Goal: Task Accomplishment & Management: Manage account settings

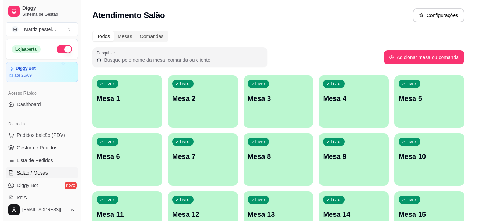
scroll to position [70, 0]
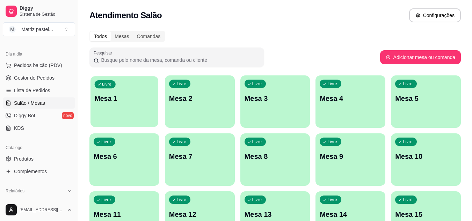
click at [133, 104] on div "Livre Mesa 1" at bounding box center [125, 97] width 68 height 43
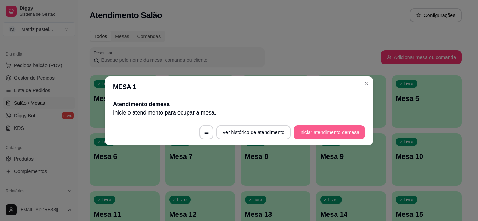
click at [325, 127] on button "Iniciar atendimento de mesa" at bounding box center [328, 133] width 71 height 14
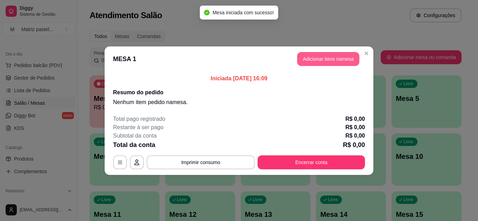
click at [331, 55] on button "Adicionar itens na mesa" at bounding box center [328, 59] width 62 height 14
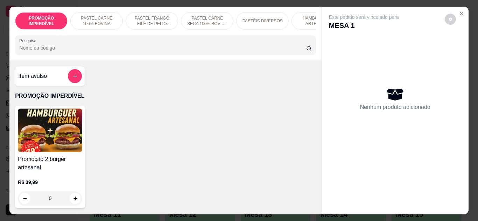
click at [272, 18] on p "PASTÉIS DIVERSOS" at bounding box center [262, 21] width 40 height 6
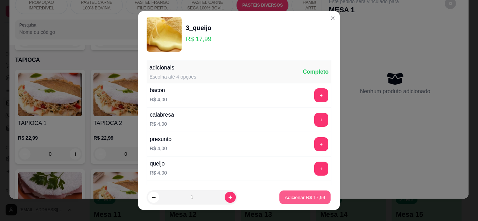
click at [290, 198] on p "Adicionar R$ 17,99" at bounding box center [305, 197] width 41 height 7
type input "1"
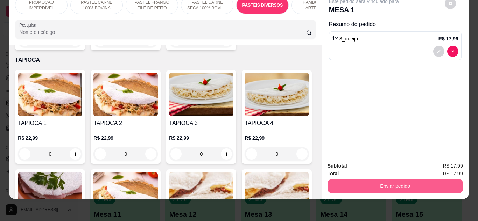
click at [392, 180] on button "Enviar pedido" at bounding box center [394, 186] width 135 height 14
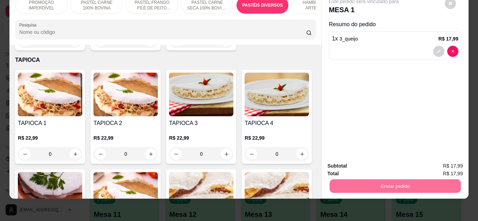
click at [385, 162] on button "Não registrar e enviar pedido" at bounding box center [371, 163] width 73 height 13
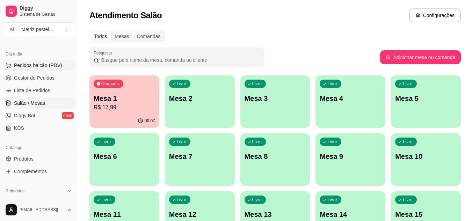
click at [49, 63] on span "Pedidos balcão (PDV)" at bounding box center [38, 65] width 48 height 7
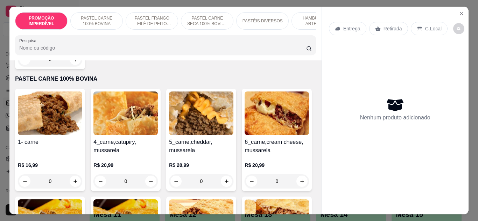
scroll to position [140, 0]
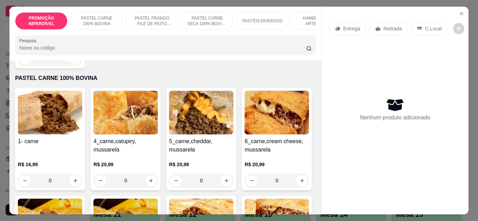
click at [73, 179] on div "0" at bounding box center [50, 181] width 64 height 14
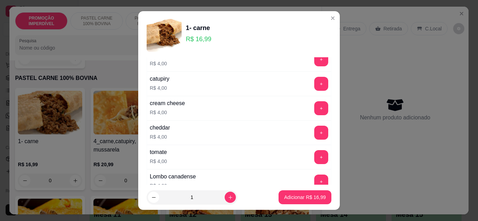
scroll to position [175, 0]
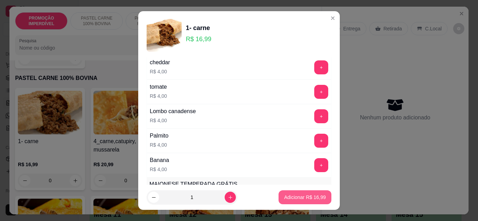
click at [296, 201] on p "Adicionar R$ 16,99" at bounding box center [305, 197] width 42 height 7
type input "1"
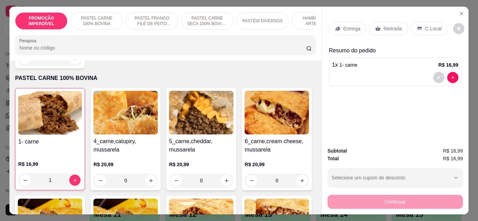
click at [343, 25] on p "Entrega" at bounding box center [351, 28] width 17 height 7
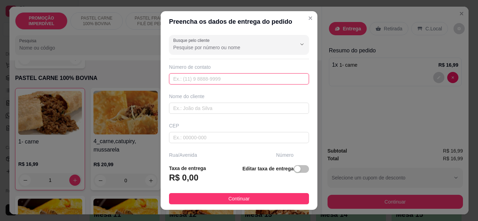
click at [195, 73] on input "text" at bounding box center [239, 78] width 140 height 11
click at [193, 81] on input "text" at bounding box center [239, 78] width 140 height 11
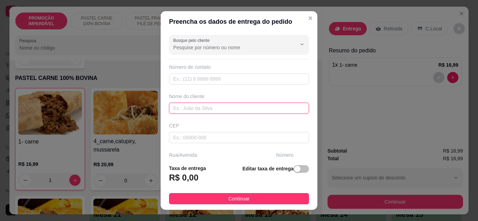
click at [201, 111] on input "text" at bounding box center [239, 108] width 140 height 11
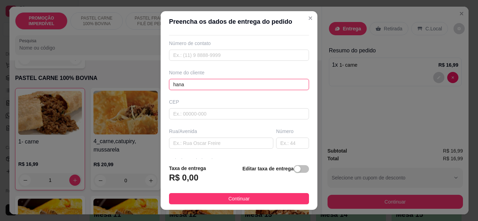
scroll to position [35, 0]
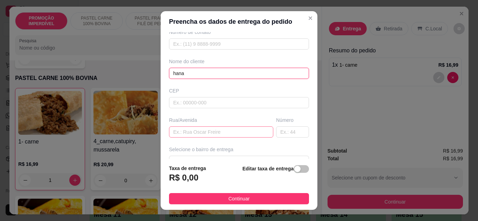
type input "hana"
click at [202, 134] on input "text" at bounding box center [221, 132] width 104 height 11
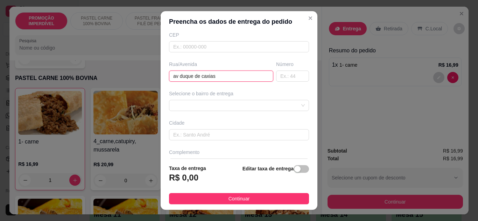
scroll to position [105, 0]
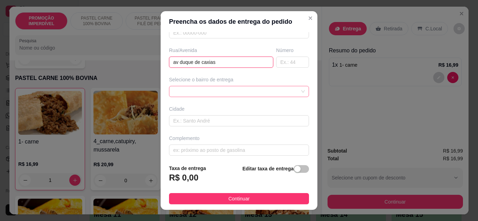
click at [231, 90] on div at bounding box center [239, 91] width 140 height 11
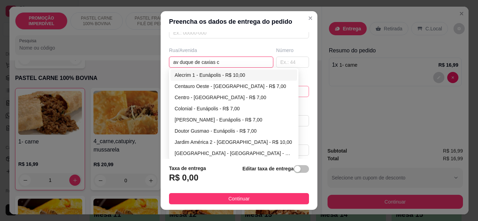
type input "av duque de caxias"
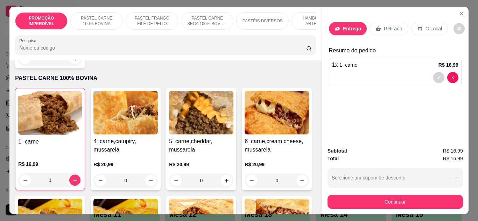
click at [343, 25] on p "Entrega" at bounding box center [352, 28] width 18 height 7
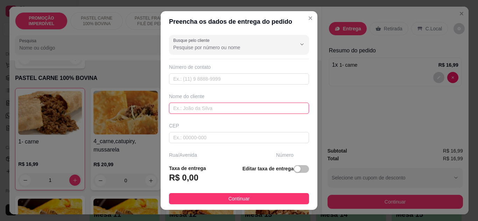
click at [196, 111] on input "text" at bounding box center [239, 108] width 140 height 11
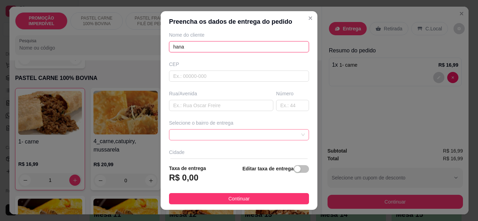
scroll to position [70, 0]
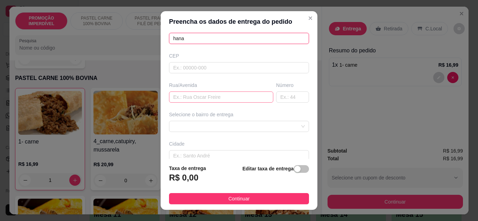
type input "hana"
click at [208, 101] on input "text" at bounding box center [221, 97] width 104 height 11
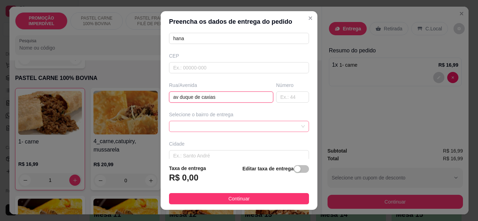
click at [194, 121] on div at bounding box center [239, 126] width 140 height 11
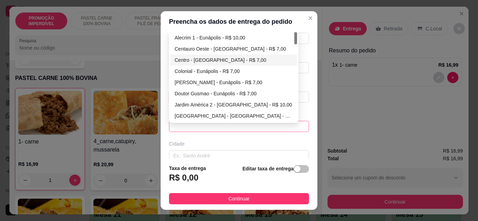
type input "av duque de caxias"
click at [182, 60] on div "Centro - [GEOGRAPHIC_DATA] - R$ 7,00" at bounding box center [234, 60] width 118 height 8
type input "Eunápolis"
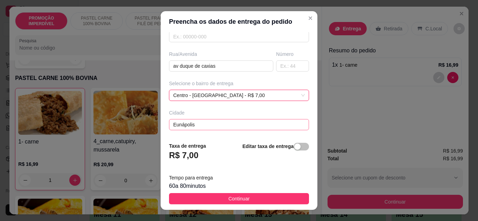
scroll to position [131, 0]
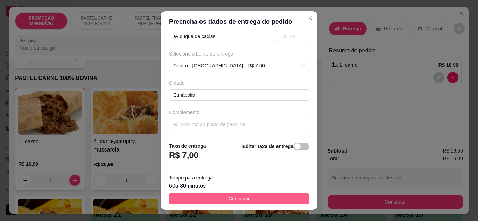
click at [228, 196] on span "Continuar" at bounding box center [238, 199] width 21 height 8
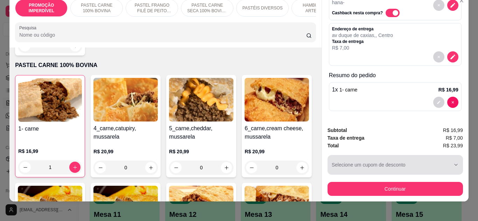
scroll to position [19, 0]
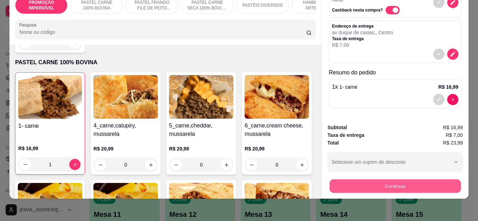
click at [400, 180] on button "Continuar" at bounding box center [394, 187] width 131 height 14
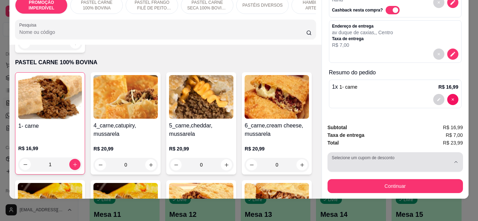
click at [451, 152] on button "Selecione um cupom de desconto" at bounding box center [394, 162] width 135 height 20
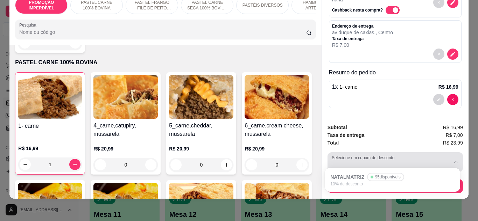
click at [418, 155] on div "button" at bounding box center [391, 162] width 119 height 14
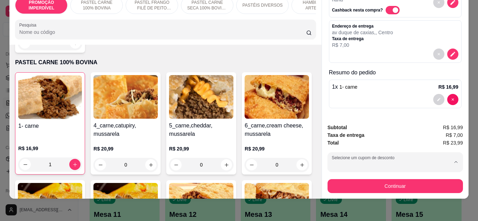
click at [404, 133] on div "Taxa de entrega R$ 7,00" at bounding box center [394, 135] width 135 height 8
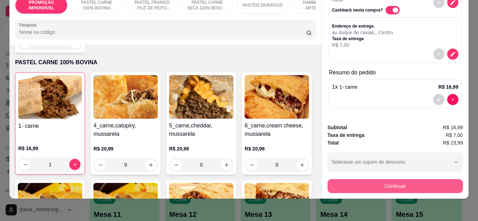
click at [422, 179] on button "Continuar" at bounding box center [394, 186] width 135 height 14
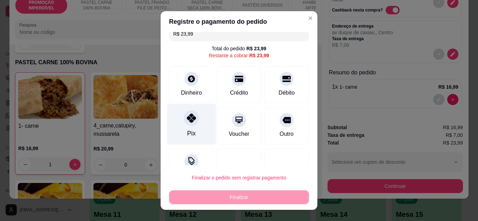
scroll to position [31, 0]
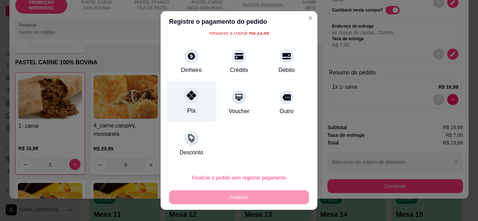
click at [200, 104] on div "Pix" at bounding box center [191, 101] width 49 height 41
type input "R$ 0,00"
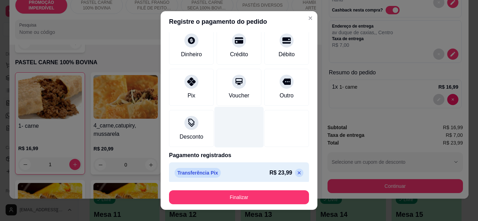
scroll to position [43, 0]
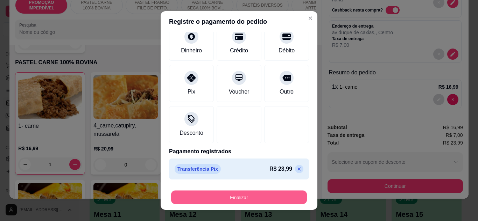
click at [247, 196] on button "Finalizar" at bounding box center [239, 198] width 136 height 14
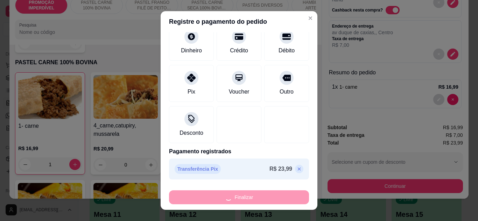
type input "0"
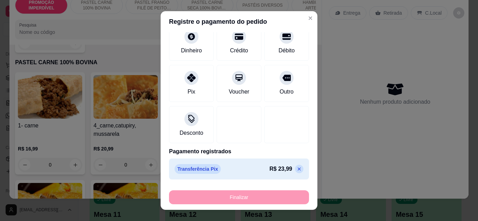
type input "-R$ 23,99"
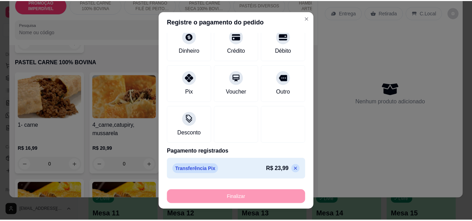
scroll to position [0, 0]
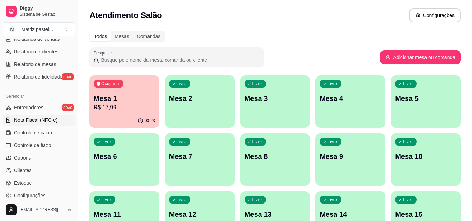
scroll to position [280, 0]
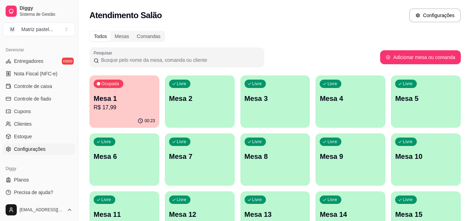
click at [39, 151] on span "Configurações" at bounding box center [29, 149] width 31 height 7
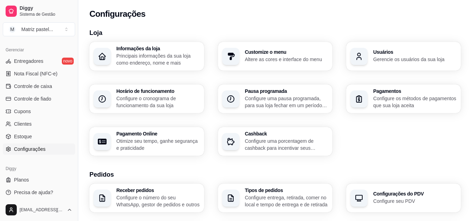
click at [378, 58] on p "Gerencie os usuários da sua loja" at bounding box center [416, 59] width 84 height 7
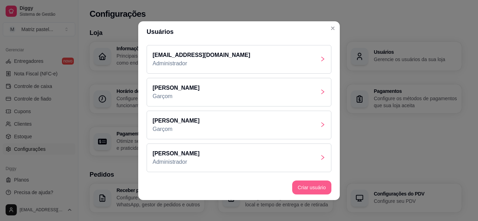
click at [308, 185] on button "Criar usuário" at bounding box center [311, 188] width 39 height 14
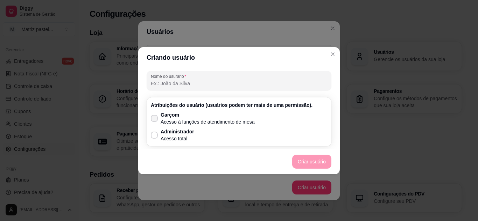
click at [155, 118] on icon at bounding box center [154, 118] width 6 height 4
click at [155, 120] on input "Garçom Acesso à funções de atendimento de mesa" at bounding box center [152, 122] width 5 height 5
checkbox input "true"
click at [315, 160] on button "Criar usuário" at bounding box center [312, 162] width 38 height 14
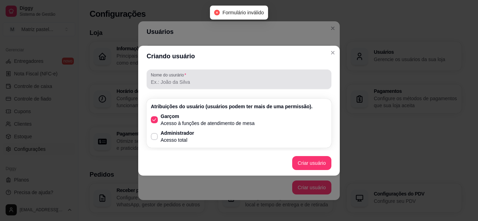
click at [213, 77] on div at bounding box center [239, 79] width 176 height 14
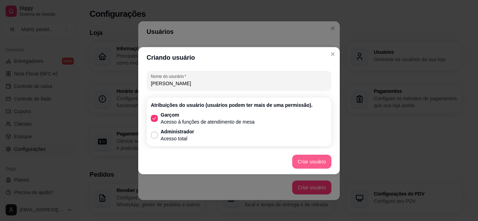
type input "[PERSON_NAME]"
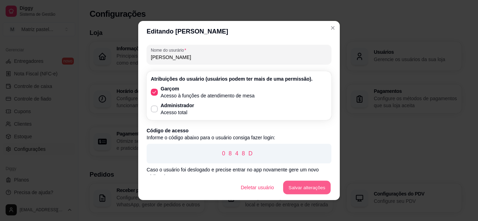
click at [297, 190] on button "Salvar alterações" at bounding box center [307, 188] width 48 height 14
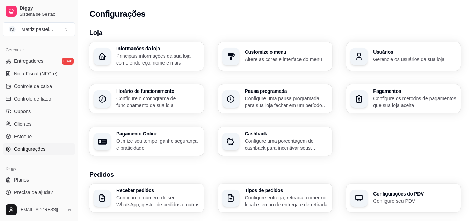
click at [142, 29] on h3 "Loja" at bounding box center [276, 33] width 372 height 10
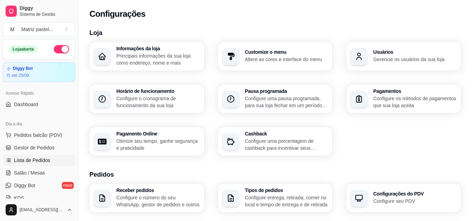
click at [38, 158] on span "Lista de Pedidos" at bounding box center [32, 160] width 36 height 7
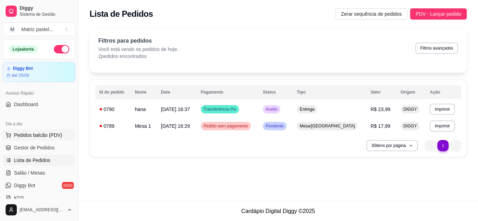
click at [42, 132] on span "Pedidos balcão (PDV)" at bounding box center [38, 135] width 48 height 7
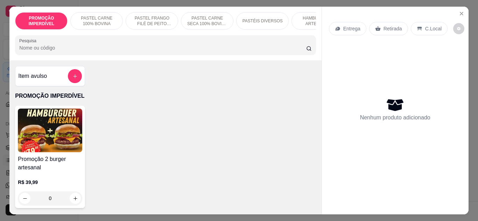
click at [45, 146] on img at bounding box center [50, 131] width 64 height 44
click at [458, 11] on icon "Close" at bounding box center [461, 14] width 6 height 6
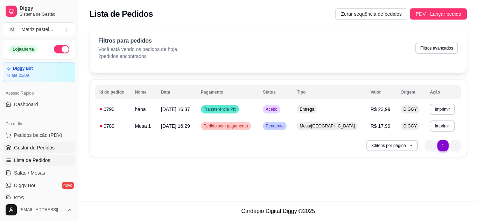
click at [45, 148] on span "Gestor de Pedidos" at bounding box center [34, 147] width 41 height 7
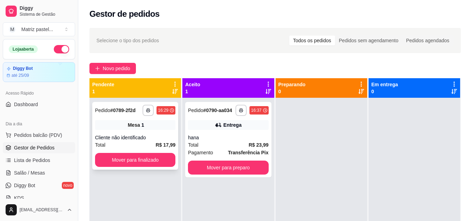
click at [149, 136] on div "Cliente não identificado" at bounding box center [135, 137] width 80 height 7
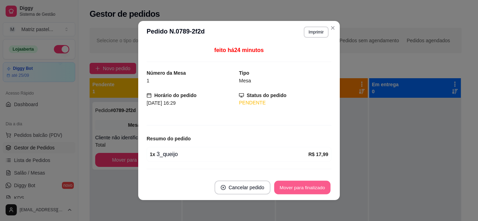
click at [287, 191] on button "Mover para finalizado" at bounding box center [302, 188] width 56 height 14
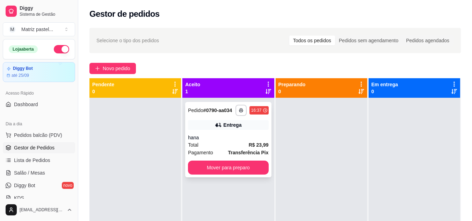
click at [245, 142] on div "Total R$ 23,99" at bounding box center [228, 145] width 80 height 8
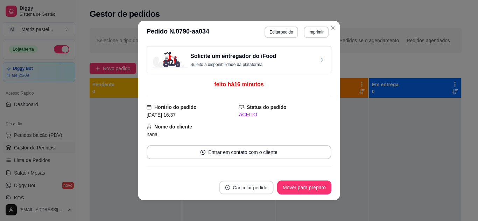
click at [247, 189] on button "Cancelar pedido" at bounding box center [246, 188] width 54 height 14
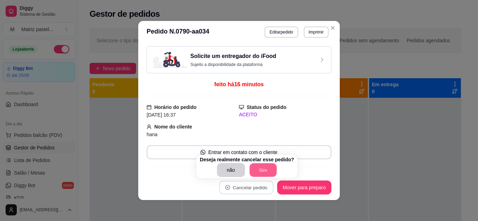
click at [265, 165] on button "Sim" at bounding box center [262, 171] width 27 height 14
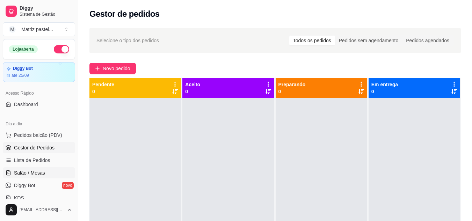
click at [35, 172] on span "Salão / Mesas" at bounding box center [29, 173] width 31 height 7
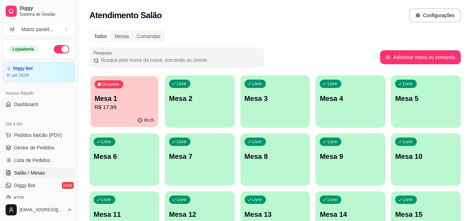
click at [110, 97] on p "Mesa 1" at bounding box center [125, 98] width 60 height 9
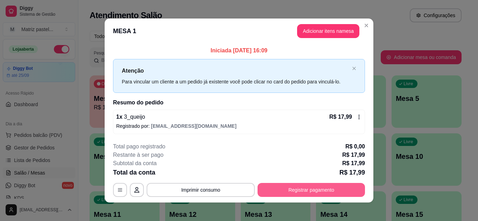
click at [305, 191] on button "Registrar pagamento" at bounding box center [310, 190] width 107 height 14
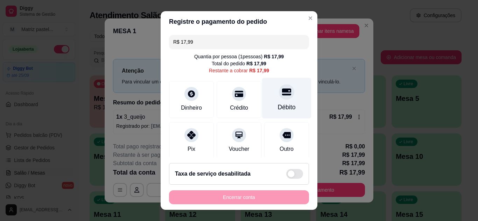
click at [276, 100] on div "Débito" at bounding box center [286, 98] width 49 height 41
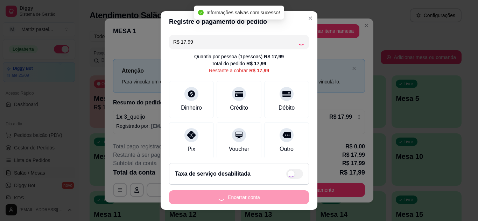
type input "R$ 0,00"
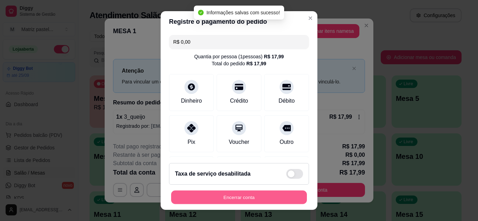
click at [239, 196] on button "Encerrar conta" at bounding box center [239, 198] width 136 height 14
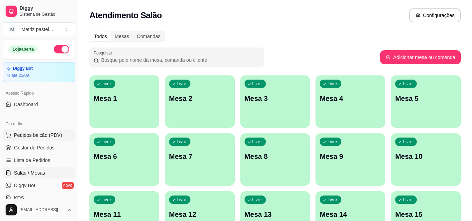
click at [41, 137] on span "Pedidos balcão (PDV)" at bounding box center [38, 135] width 48 height 7
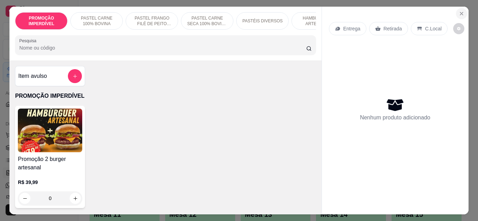
click at [458, 11] on icon "Close" at bounding box center [461, 14] width 6 height 6
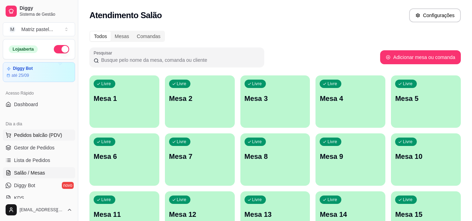
click at [46, 136] on span "Pedidos balcão (PDV)" at bounding box center [38, 135] width 48 height 7
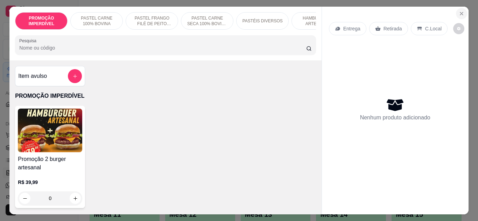
click at [459, 11] on icon "Close" at bounding box center [461, 14] width 6 height 6
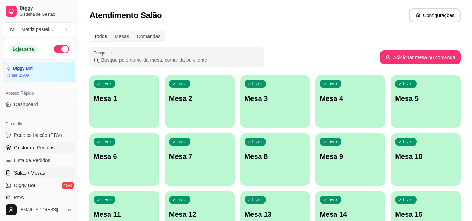
click at [47, 144] on span "Gestor de Pedidos" at bounding box center [34, 147] width 41 height 7
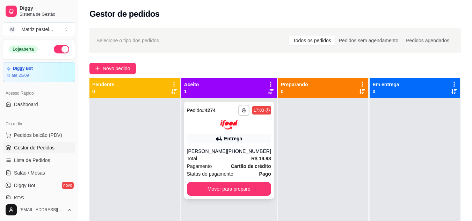
click at [246, 155] on div "[PHONE_NUMBER]" at bounding box center [249, 151] width 44 height 7
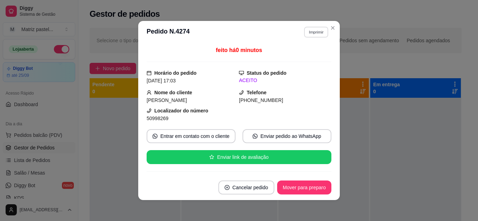
click at [317, 31] on button "Imprimir" at bounding box center [316, 32] width 24 height 11
click at [312, 55] on button "IMPRESSORA" at bounding box center [301, 56] width 51 height 11
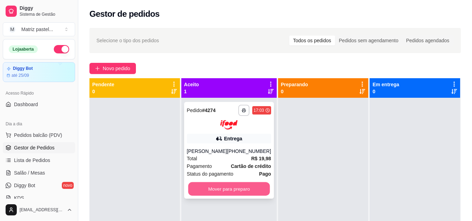
click at [216, 196] on button "Mover para preparo" at bounding box center [229, 189] width 82 height 14
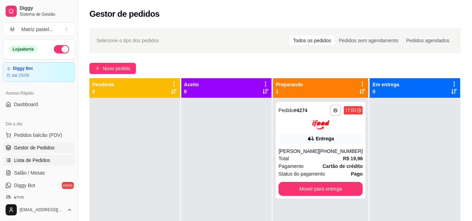
click at [43, 159] on span "Lista de Pedidos" at bounding box center [32, 160] width 36 height 7
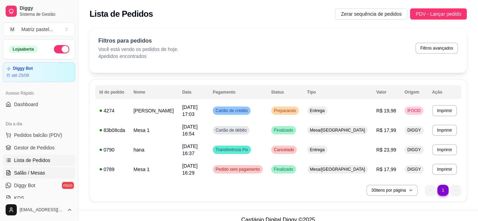
click at [42, 174] on span "Salão / Mesas" at bounding box center [29, 173] width 31 height 7
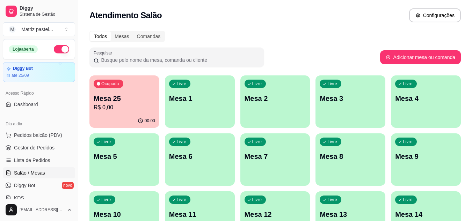
click at [147, 95] on p "Mesa 25" at bounding box center [125, 99] width 62 height 10
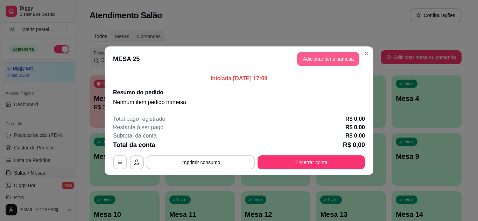
click at [327, 58] on button "Adicionar itens na mesa" at bounding box center [328, 59] width 62 height 14
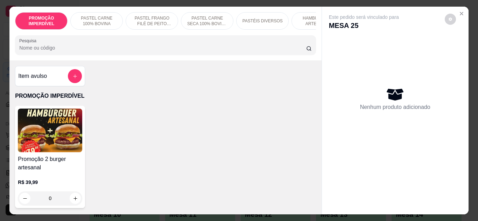
scroll to position [175, 0]
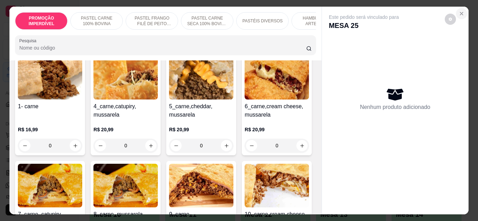
click at [460, 8] on button "Close" at bounding box center [461, 13] width 11 height 11
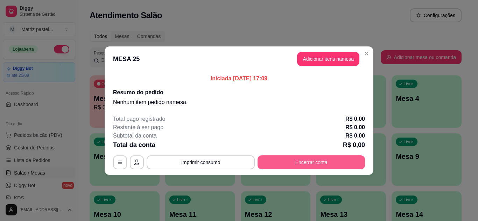
click at [291, 159] on button "Encerrar conta" at bounding box center [310, 163] width 107 height 14
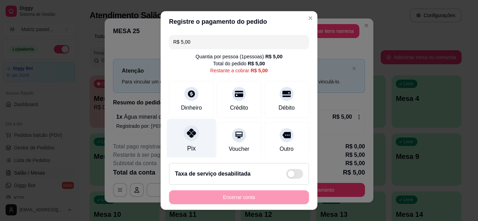
click at [187, 145] on div "Pix" at bounding box center [191, 148] width 8 height 9
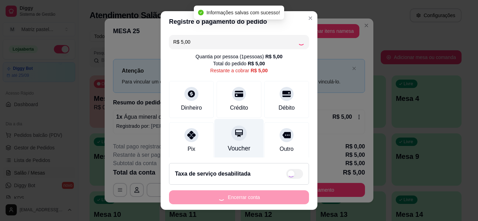
type input "R$ 0,00"
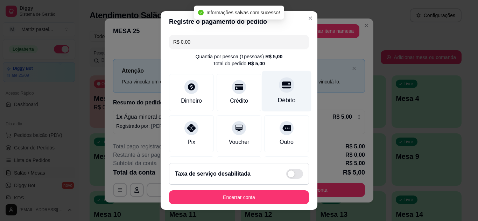
click at [282, 92] on div "Débito" at bounding box center [286, 91] width 49 height 41
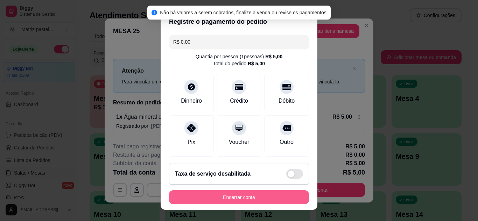
click at [258, 197] on button "Encerrar conta" at bounding box center [239, 198] width 140 height 14
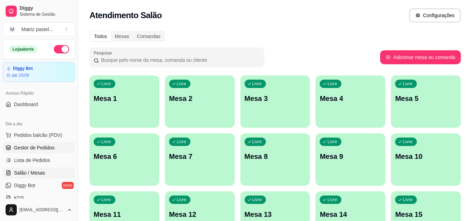
click at [43, 148] on span "Gestor de Pedidos" at bounding box center [34, 147] width 41 height 7
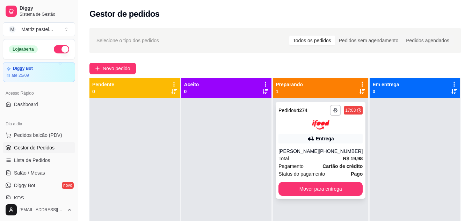
click at [339, 152] on div "[PHONE_NUMBER]" at bounding box center [341, 151] width 44 height 7
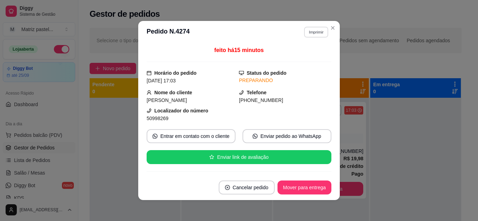
click at [314, 34] on button "Imprimir" at bounding box center [316, 32] width 24 height 11
click at [320, 57] on button "IMPRESSORA" at bounding box center [301, 56] width 51 height 11
click at [314, 184] on button "Mover para entrega" at bounding box center [304, 188] width 54 height 14
click at [286, 189] on button "Mover para entrega" at bounding box center [304, 188] width 54 height 14
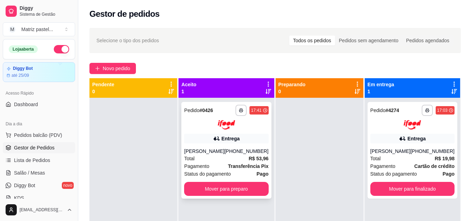
click at [229, 156] on div "Total R$ 53,96" at bounding box center [226, 159] width 84 height 8
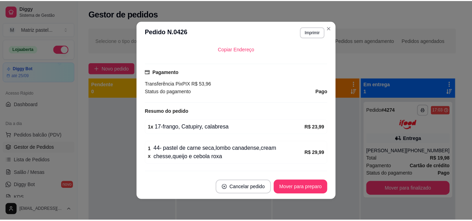
scroll to position [245, 0]
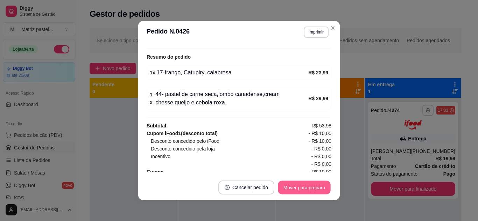
click at [309, 189] on button "Mover para preparo" at bounding box center [304, 188] width 52 height 14
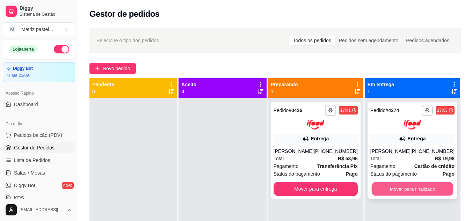
click at [416, 194] on button "Mover para finalizado" at bounding box center [413, 189] width 82 height 14
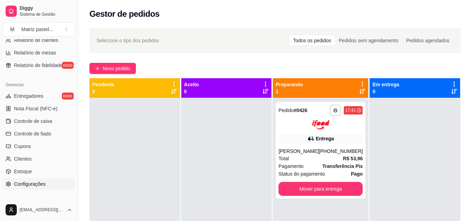
click at [44, 179] on link "Configurações" at bounding box center [39, 184] width 72 height 11
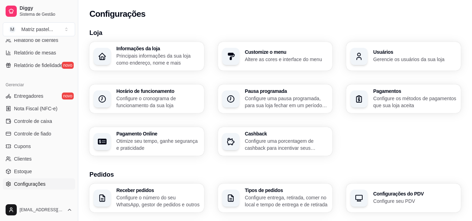
click at [380, 57] on p "Gerencie os usuários da sua loja" at bounding box center [416, 59] width 84 height 7
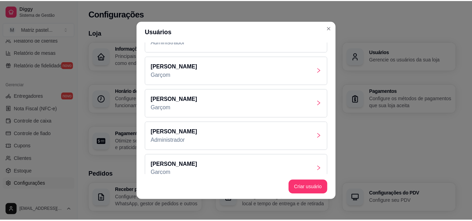
scroll to position [33, 0]
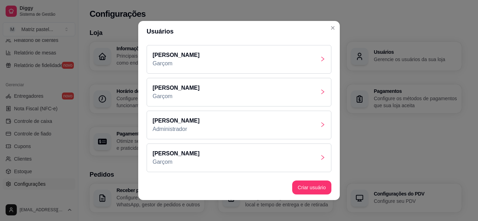
click at [240, 153] on div "[PERSON_NAME]" at bounding box center [239, 158] width 185 height 29
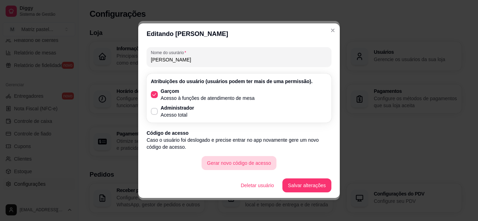
click at [239, 165] on button "Gerar novo código de acesso" at bounding box center [238, 163] width 75 height 14
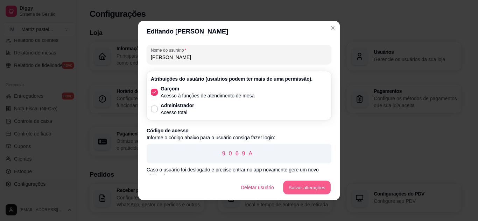
click at [298, 185] on button "Salvar alterações" at bounding box center [307, 188] width 48 height 14
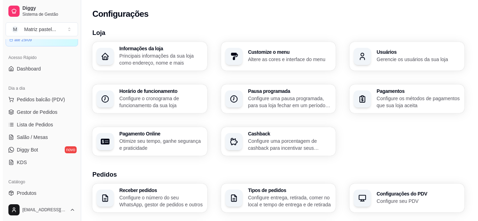
scroll to position [35, 0]
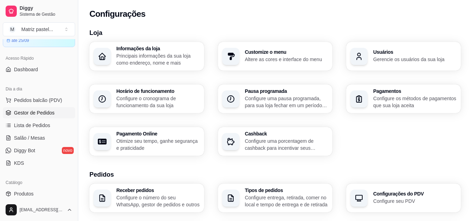
click at [49, 113] on span "Gestor de Pedidos" at bounding box center [34, 112] width 41 height 7
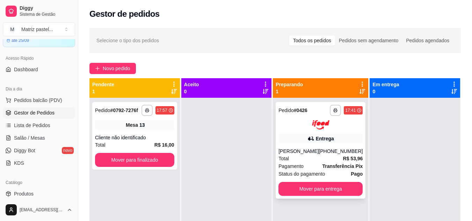
click at [326, 156] on div "Total R$ 53,96" at bounding box center [321, 159] width 84 height 8
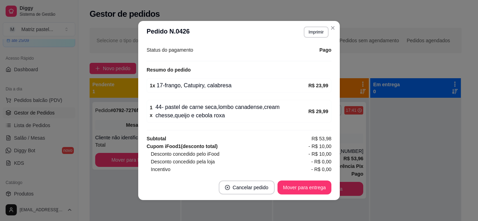
scroll to position [248, 0]
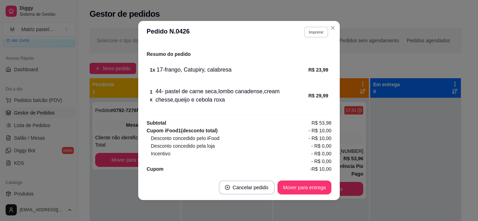
click at [314, 30] on button "Imprimir" at bounding box center [316, 32] width 24 height 11
click at [305, 58] on button "IMPRESSORA" at bounding box center [300, 56] width 49 height 11
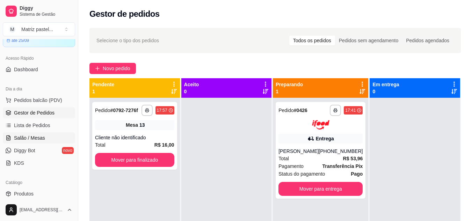
click at [39, 142] on link "Salão / Mesas" at bounding box center [39, 138] width 72 height 11
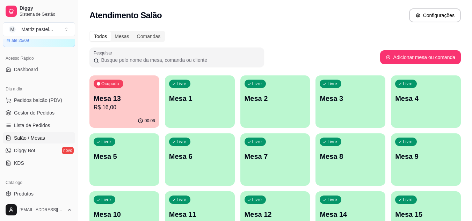
click at [129, 103] on p "Mesa 13" at bounding box center [125, 99] width 62 height 10
click at [53, 115] on span "Gestor de Pedidos" at bounding box center [34, 112] width 41 height 7
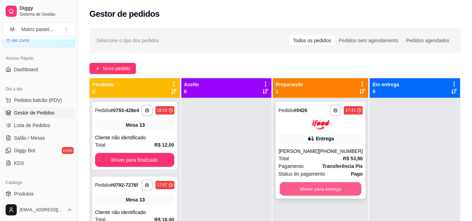
click at [321, 186] on button "Mover para entrega" at bounding box center [321, 189] width 82 height 14
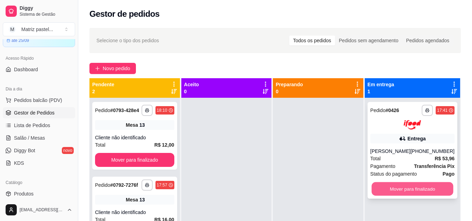
click at [391, 189] on button "Mover para finalizado" at bounding box center [413, 189] width 82 height 14
click at [394, 188] on button "Mover para finalizado" at bounding box center [413, 189] width 82 height 14
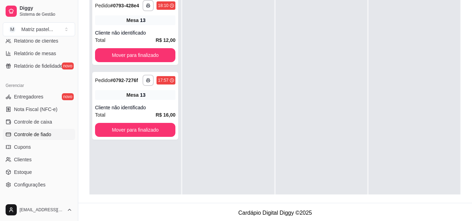
scroll to position [245, 0]
click at [21, 171] on span "Estoque" at bounding box center [23, 171] width 18 height 7
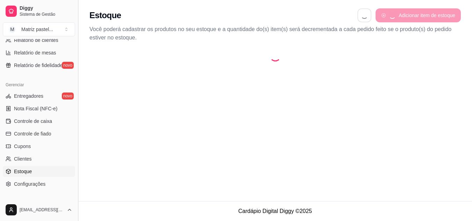
select select "QUANTITY_ORDER"
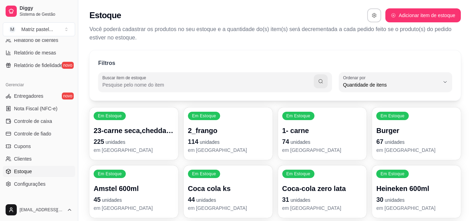
scroll to position [35, 0]
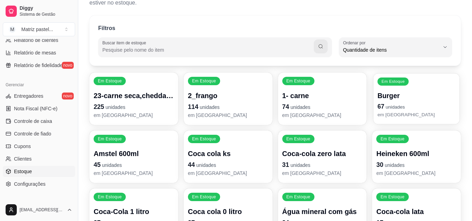
click at [409, 84] on div "Em Estoque Burger 67 unidades em [GEOGRAPHIC_DATA]" at bounding box center [417, 98] width 86 height 51
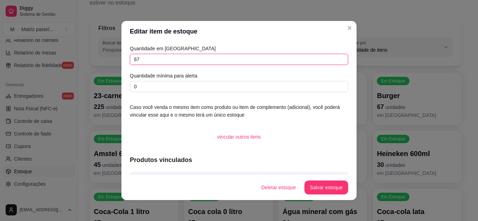
click at [202, 59] on input "67" at bounding box center [239, 59] width 218 height 11
type input "6"
type input "161"
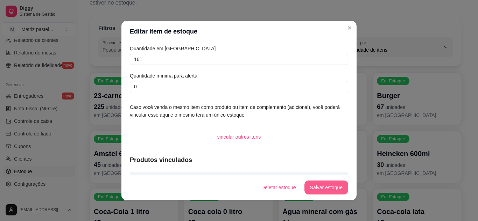
click at [334, 191] on button "Salvar estoque" at bounding box center [326, 188] width 44 height 14
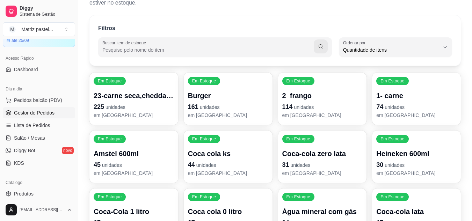
click at [48, 115] on span "Gestor de Pedidos" at bounding box center [34, 112] width 41 height 7
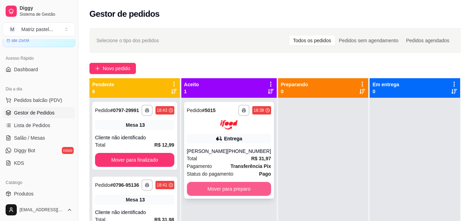
click at [196, 191] on button "Mover para preparo" at bounding box center [229, 189] width 84 height 14
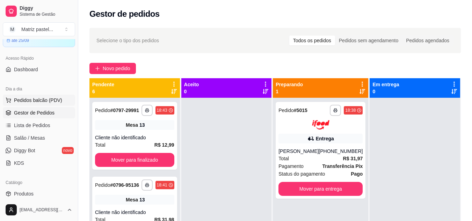
click at [49, 102] on span "Pedidos balcão (PDV)" at bounding box center [38, 100] width 48 height 7
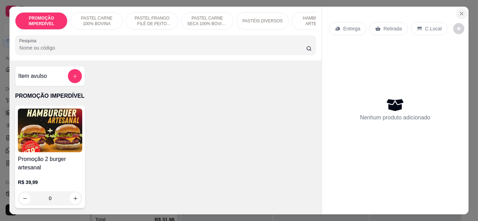
click at [460, 8] on button "Close" at bounding box center [461, 13] width 11 height 11
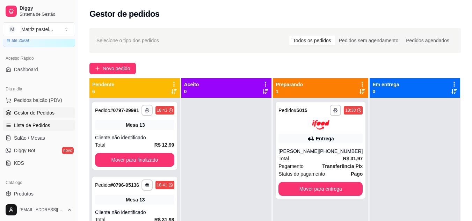
click at [44, 125] on span "Lista de Pedidos" at bounding box center [32, 125] width 36 height 7
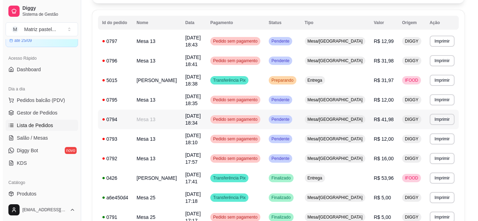
scroll to position [70, 0]
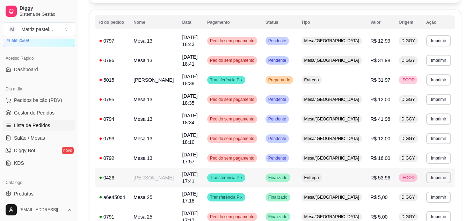
click at [326, 168] on td "Entrega" at bounding box center [332, 178] width 69 height 20
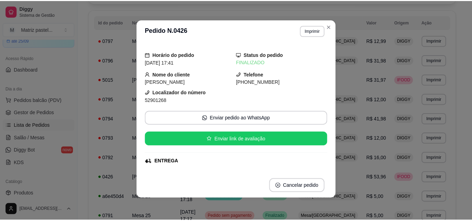
scroll to position [0, 0]
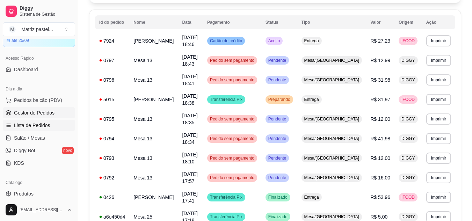
click at [24, 113] on span "Gestor de Pedidos" at bounding box center [34, 112] width 41 height 7
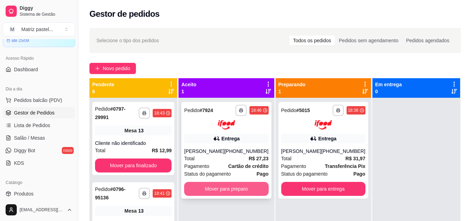
click at [250, 186] on button "Mover para preparo" at bounding box center [226, 189] width 84 height 14
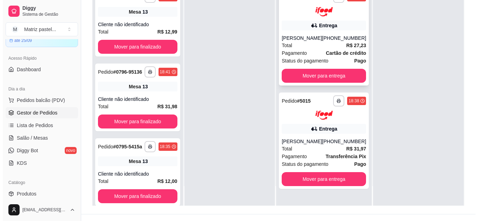
scroll to position [105, 0]
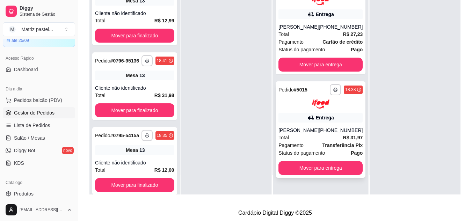
click at [313, 127] on div "[PERSON_NAME]" at bounding box center [299, 130] width 40 height 7
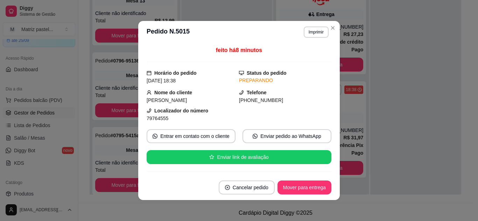
click at [310, 26] on header "**********" at bounding box center [238, 32] width 201 height 22
click at [310, 29] on button "Imprimir" at bounding box center [316, 32] width 24 height 11
click at [312, 54] on button "IMPRESSORA" at bounding box center [300, 56] width 49 height 11
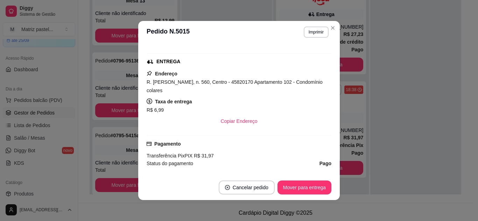
scroll to position [140, 0]
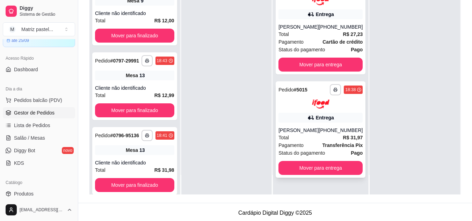
click at [314, 132] on div "[PERSON_NAME]" at bounding box center [299, 130] width 40 height 7
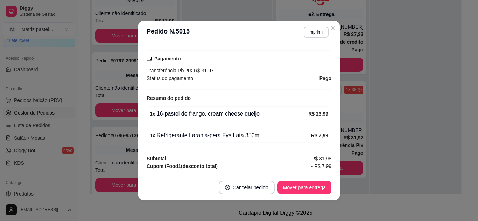
scroll to position [210, 0]
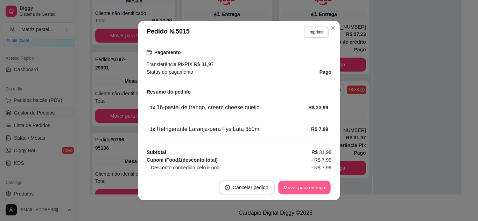
click at [316, 189] on button "Mover para entrega" at bounding box center [304, 188] width 52 height 14
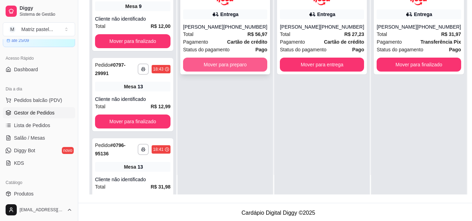
click at [233, 63] on button "Mover para preparo" at bounding box center [225, 65] width 84 height 14
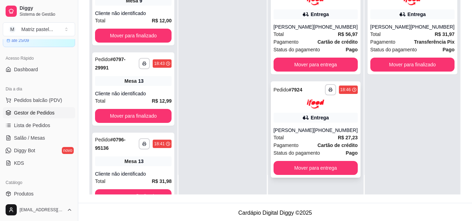
click at [298, 124] on div "**********" at bounding box center [316, 129] width 90 height 97
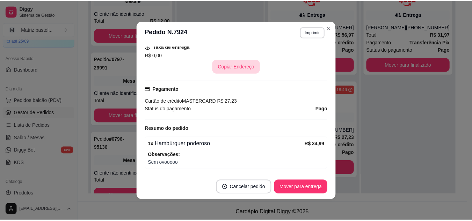
scroll to position [175, 0]
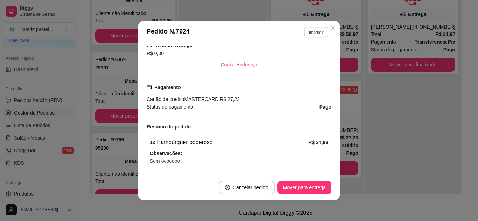
click at [313, 31] on button "Imprimir" at bounding box center [316, 32] width 24 height 11
click at [298, 57] on button "IMPRESSORA" at bounding box center [301, 56] width 51 height 11
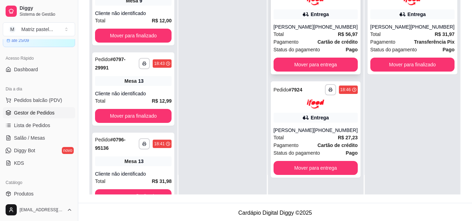
click at [329, 28] on div "[PHONE_NUMBER]" at bounding box center [336, 26] width 44 height 7
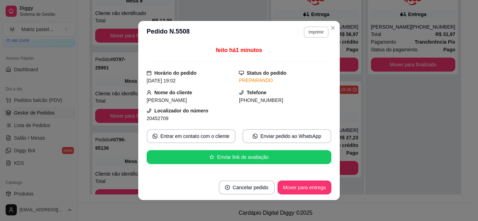
click at [316, 31] on header "**********" at bounding box center [238, 32] width 201 height 22
click at [316, 32] on button "Imprimir" at bounding box center [316, 32] width 24 height 11
click at [315, 57] on button "IMPRESSORA" at bounding box center [300, 56] width 49 height 11
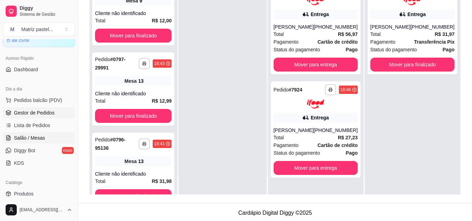
click at [39, 138] on span "Salão / Mesas" at bounding box center [29, 138] width 31 height 7
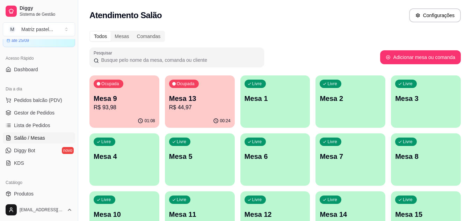
click at [196, 113] on div "Ocupada Mesa 13 R$ 44,97" at bounding box center [200, 95] width 70 height 39
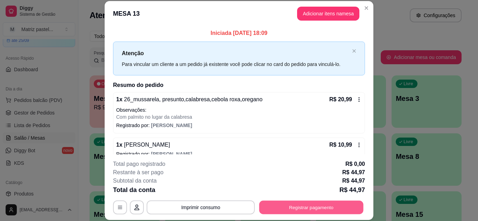
click at [266, 207] on button "Registrar pagamento" at bounding box center [311, 208] width 104 height 14
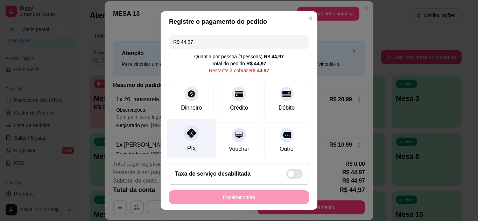
click at [187, 130] on icon at bounding box center [191, 133] width 9 height 9
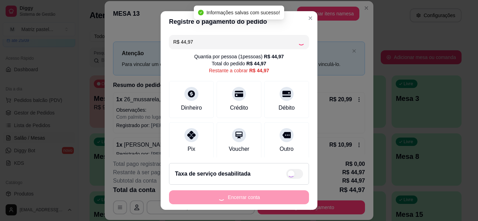
type input "R$ 0,00"
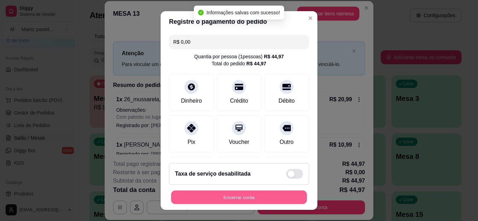
click at [198, 201] on button "Encerrar conta" at bounding box center [239, 198] width 136 height 14
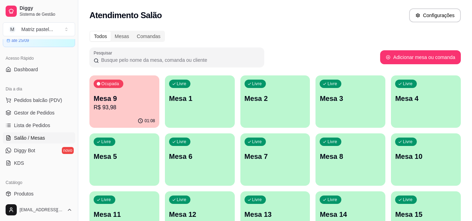
click at [102, 108] on p "R$ 93,98" at bounding box center [125, 108] width 62 height 8
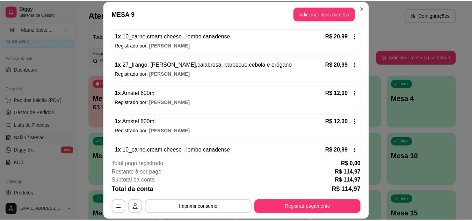
scroll to position [166, 0]
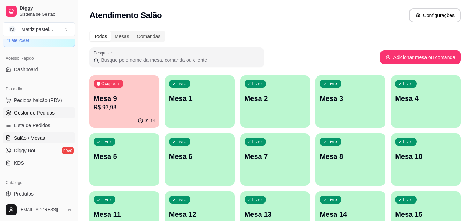
click at [53, 114] on span "Gestor de Pedidos" at bounding box center [34, 112] width 41 height 7
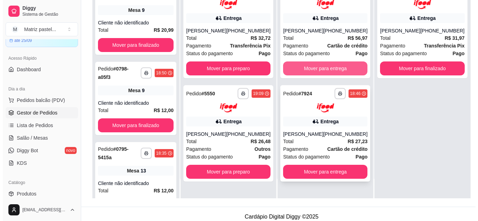
scroll to position [105, 0]
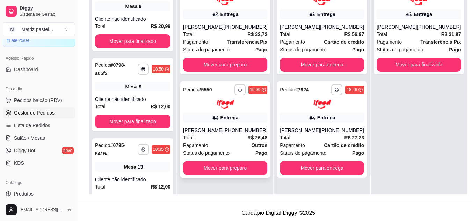
click at [222, 154] on span "Status do pagamento" at bounding box center [206, 153] width 47 height 8
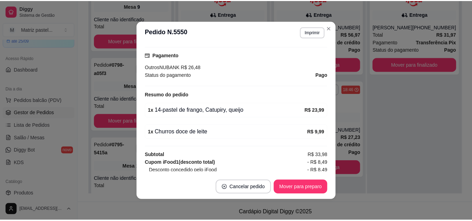
scroll to position [210, 0]
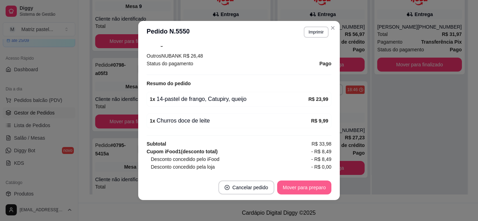
click at [299, 186] on button "Mover para preparo" at bounding box center [304, 188] width 54 height 14
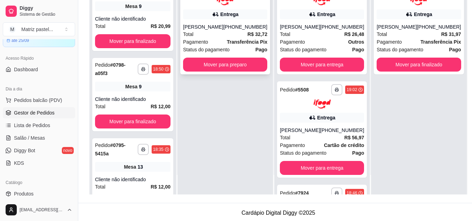
click at [239, 33] on div "Total R$ 32,72" at bounding box center [225, 34] width 84 height 8
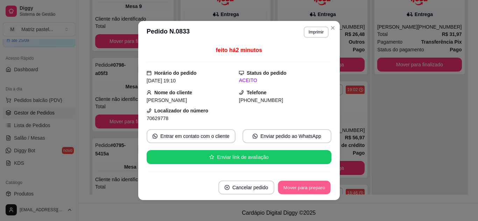
click at [292, 193] on button "Mover para preparo" at bounding box center [304, 188] width 52 height 14
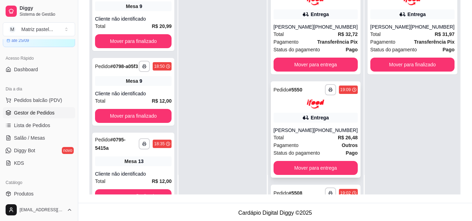
click at [307, 131] on div "[PERSON_NAME]" at bounding box center [294, 130] width 40 height 7
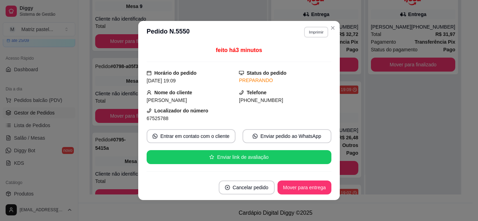
click at [314, 32] on button "Imprimir" at bounding box center [316, 32] width 24 height 11
click at [318, 54] on button "IMPRESSORA" at bounding box center [301, 56] width 51 height 11
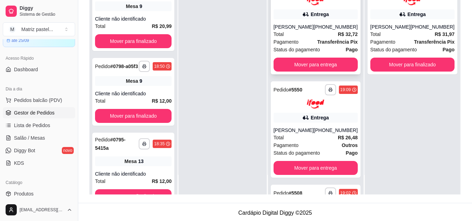
click at [297, 17] on div "Entrega" at bounding box center [316, 14] width 84 height 10
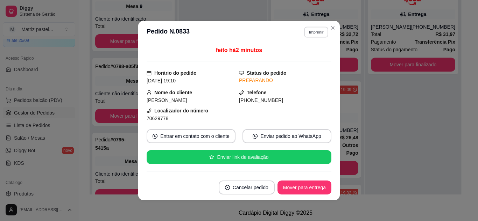
click at [304, 29] on button "Imprimir" at bounding box center [316, 32] width 24 height 11
click at [296, 54] on button "IMPRESSORA" at bounding box center [301, 56] width 51 height 11
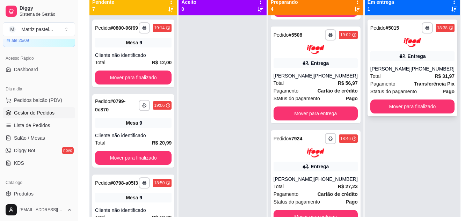
scroll to position [72, 0]
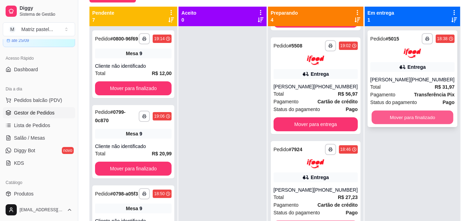
click at [422, 116] on button "Mover para finalizado" at bounding box center [413, 118] width 82 height 14
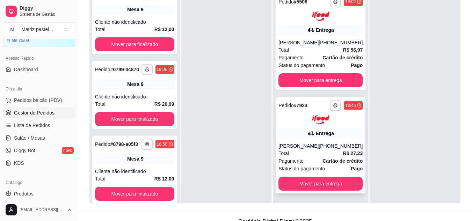
scroll to position [107, 0]
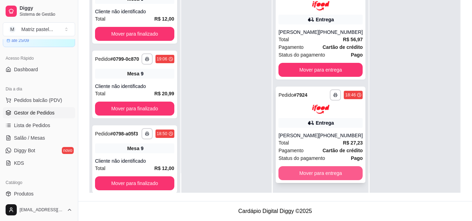
click at [326, 171] on button "Mover para entrega" at bounding box center [321, 173] width 84 height 14
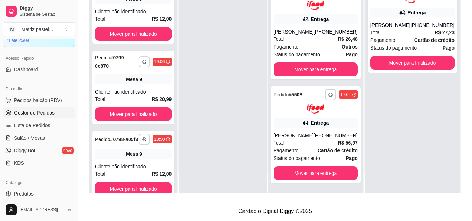
scroll to position [97, 0]
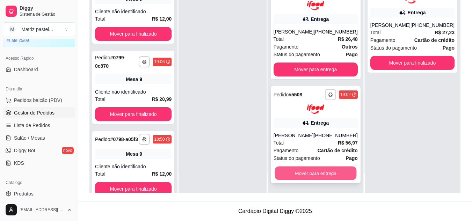
click at [331, 175] on button "Mover para entrega" at bounding box center [316, 173] width 82 height 14
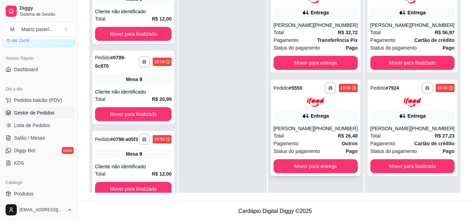
scroll to position [0, 0]
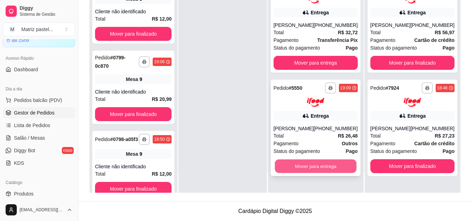
click at [328, 166] on button "Mover para entrega" at bounding box center [316, 167] width 82 height 14
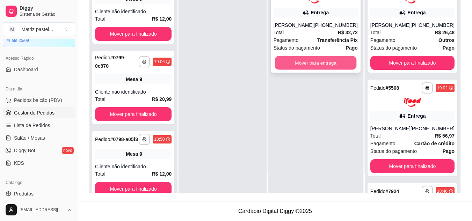
click at [345, 63] on button "Mover para entrega" at bounding box center [316, 63] width 82 height 14
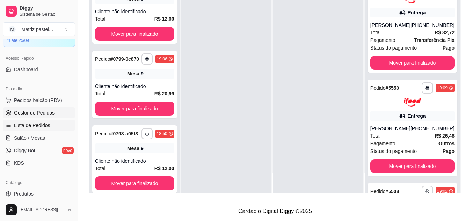
click at [57, 125] on link "Lista de Pedidos" at bounding box center [39, 125] width 72 height 11
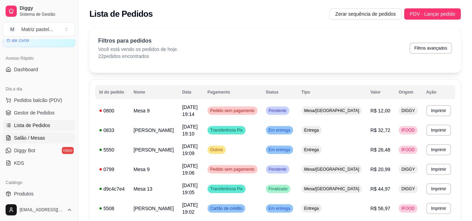
click at [46, 136] on link "Salão / Mesas" at bounding box center [39, 138] width 72 height 11
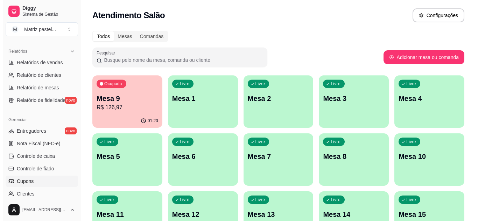
scroll to position [280, 0]
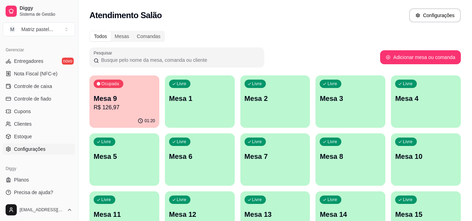
click at [30, 148] on span "Configurações" at bounding box center [29, 149] width 31 height 7
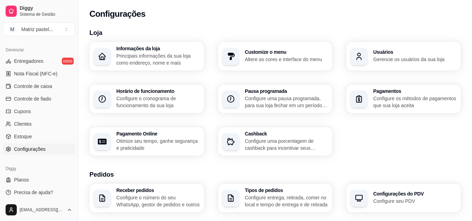
click at [390, 58] on p "Gerencie os usuários da sua loja" at bounding box center [416, 59] width 84 height 7
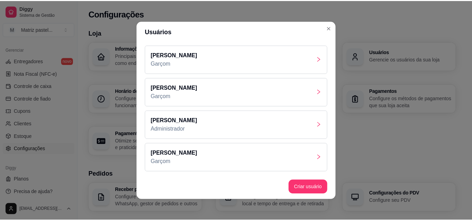
scroll to position [1, 0]
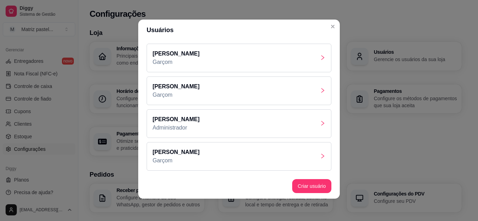
click at [187, 161] on div "[PERSON_NAME]" at bounding box center [239, 156] width 185 height 29
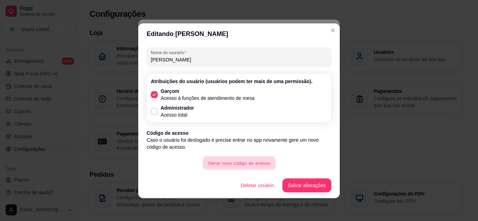
click at [234, 164] on button "Gerar novo código de acesso" at bounding box center [238, 163] width 73 height 14
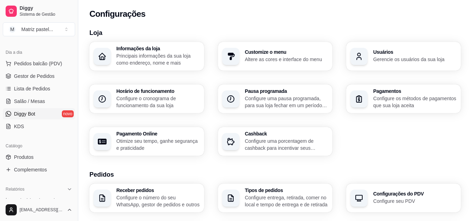
scroll to position [70, 0]
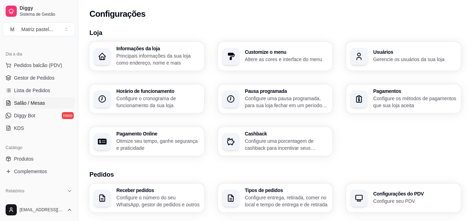
click at [40, 104] on span "Salão / Mesas" at bounding box center [29, 103] width 31 height 7
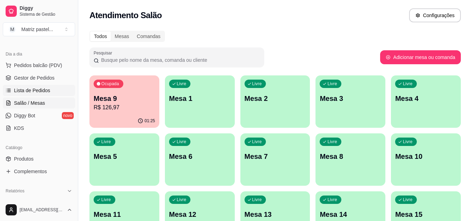
click at [33, 91] on span "Lista de Pedidos" at bounding box center [32, 90] width 36 height 7
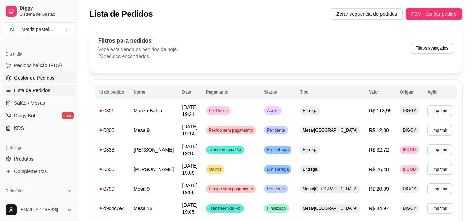
click at [42, 74] on link "Gestor de Pedidos" at bounding box center [39, 77] width 72 height 11
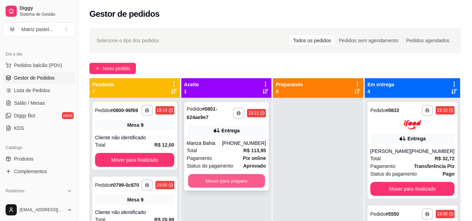
click at [248, 175] on button "Mover para preparo" at bounding box center [226, 182] width 77 height 14
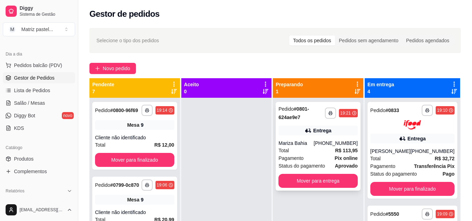
click at [308, 146] on div "Mariza Bahia" at bounding box center [296, 143] width 35 height 7
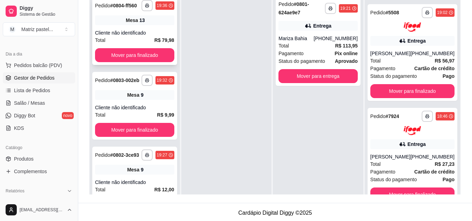
click at [151, 36] on div "Cliente não identificado" at bounding box center [134, 32] width 79 height 7
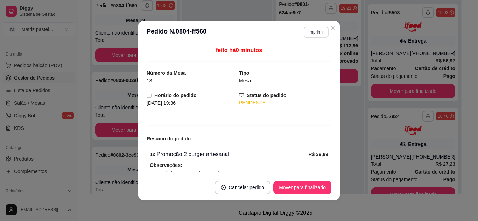
click at [313, 32] on button "Imprimir" at bounding box center [316, 32] width 25 height 11
click at [304, 57] on button "IMPRESSORA" at bounding box center [301, 56] width 51 height 11
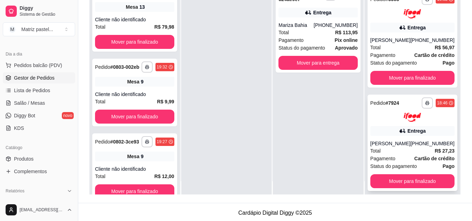
scroll to position [20, 0]
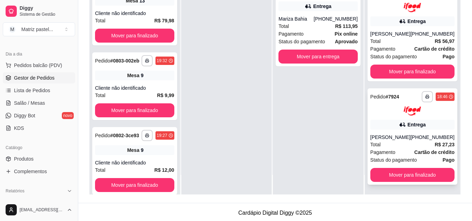
click at [408, 142] on div "Total R$ 27,23" at bounding box center [413, 145] width 84 height 8
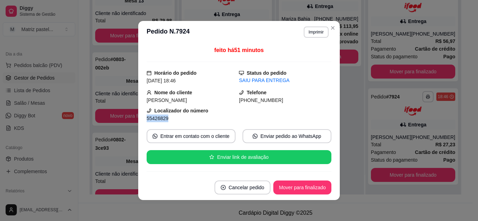
drag, startPoint x: 144, startPoint y: 118, endPoint x: 166, endPoint y: 118, distance: 22.0
click at [166, 118] on div "55426829" at bounding box center [193, 119] width 92 height 8
copy span "55426829"
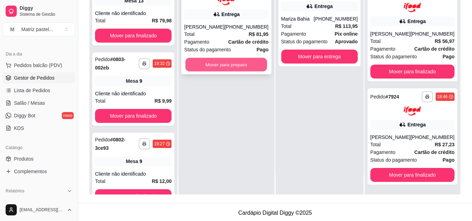
click at [235, 70] on button "Mover para preparo" at bounding box center [227, 65] width 82 height 14
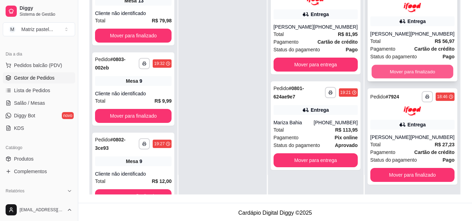
click at [415, 66] on button "Mover para finalizado" at bounding box center [413, 72] width 82 height 14
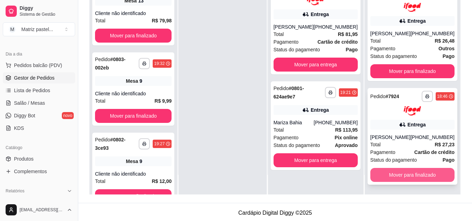
click at [404, 173] on button "Mover para finalizado" at bounding box center [413, 175] width 84 height 14
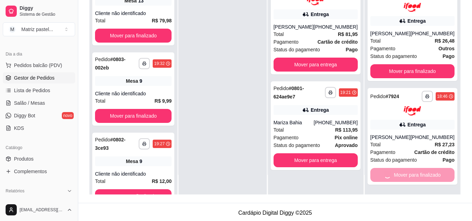
scroll to position [0, 0]
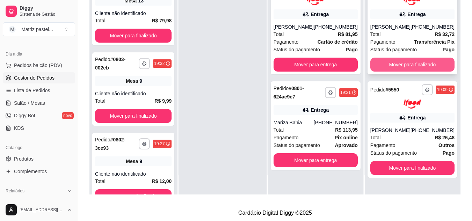
click at [423, 65] on button "Mover para finalizado" at bounding box center [413, 65] width 84 height 14
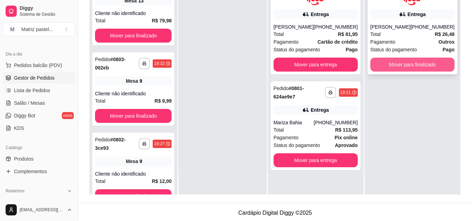
click at [404, 68] on button "Mover para finalizado" at bounding box center [413, 65] width 84 height 14
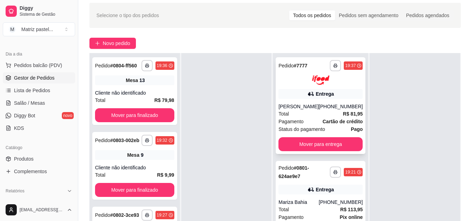
scroll to position [35, 0]
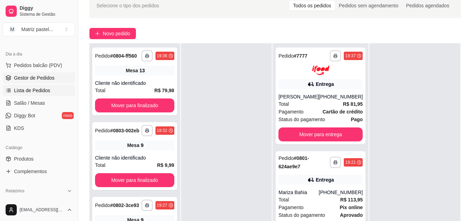
click at [40, 88] on span "Lista de Pedidos" at bounding box center [32, 90] width 36 height 7
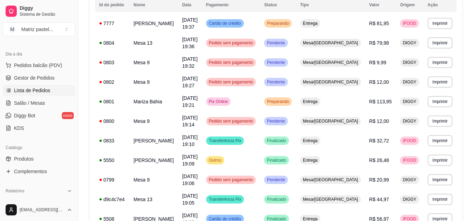
scroll to position [74, 0]
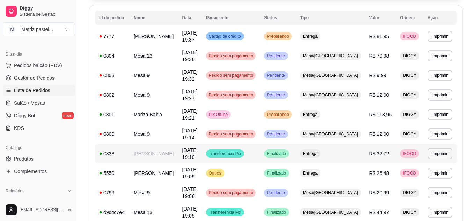
click at [157, 154] on td "[PERSON_NAME]" at bounding box center [153, 154] width 49 height 20
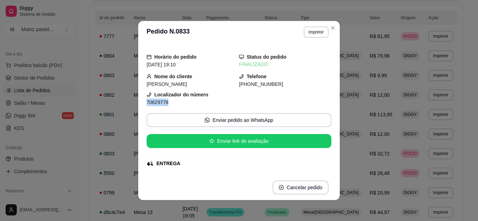
drag, startPoint x: 145, startPoint y: 102, endPoint x: 164, endPoint y: 102, distance: 19.2
click at [164, 102] on span "70629778" at bounding box center [158, 103] width 22 height 6
copy span "70629778"
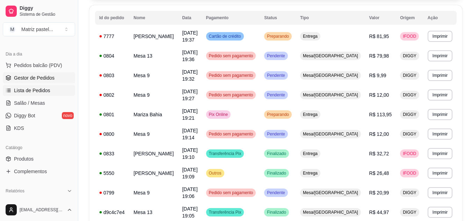
click at [38, 80] on span "Gestor de Pedidos" at bounding box center [34, 77] width 41 height 7
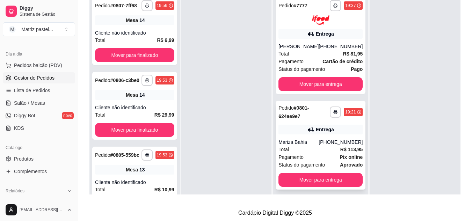
click at [316, 133] on div "Entrega" at bounding box center [325, 129] width 18 height 7
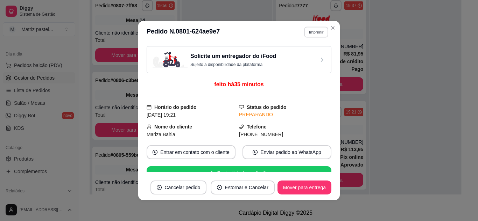
click at [312, 32] on button "Imprimir" at bounding box center [316, 32] width 24 height 11
click at [306, 57] on button "IMPRESSORA" at bounding box center [300, 56] width 49 height 11
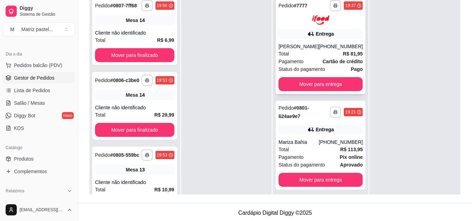
click at [334, 59] on strong "Cartão de crédito" at bounding box center [343, 62] width 40 height 6
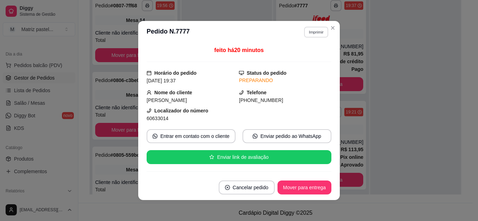
click at [316, 30] on button "Imprimir" at bounding box center [316, 32] width 24 height 11
click at [307, 57] on button "IMPRESSORA" at bounding box center [300, 56] width 49 height 11
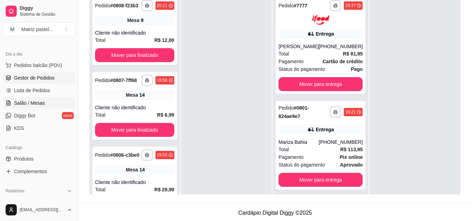
click at [54, 99] on link "Salão / Mesas" at bounding box center [39, 103] width 72 height 11
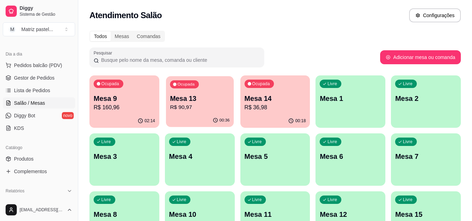
click at [213, 98] on p "Mesa 13" at bounding box center [200, 98] width 60 height 9
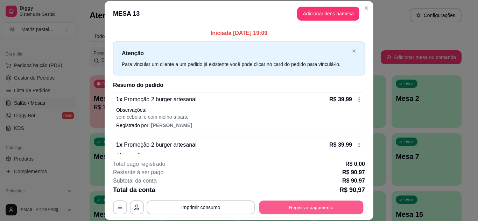
click at [282, 207] on button "Registrar pagamento" at bounding box center [311, 208] width 104 height 14
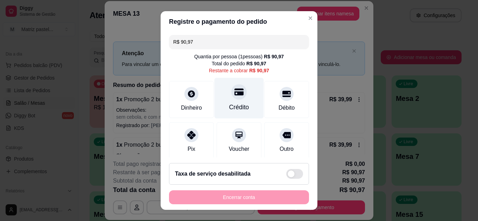
click at [239, 106] on div "Crédito" at bounding box center [239, 107] width 20 height 9
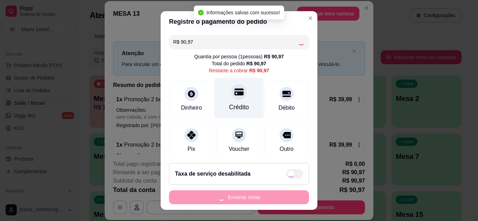
type input "R$ 0,00"
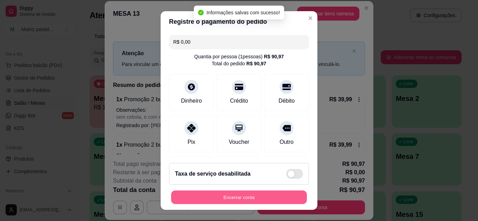
click at [262, 200] on button "Encerrar conta" at bounding box center [239, 198] width 136 height 14
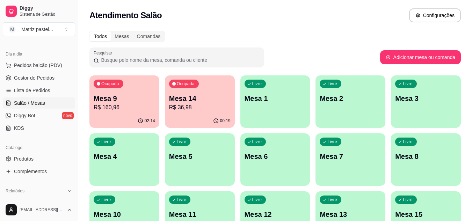
click at [172, 102] on p "Mesa 14" at bounding box center [200, 99] width 62 height 10
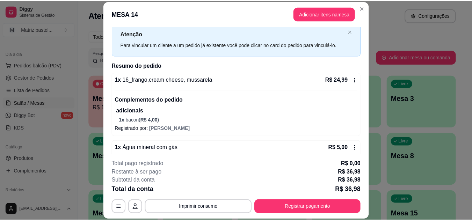
scroll to position [62, 0]
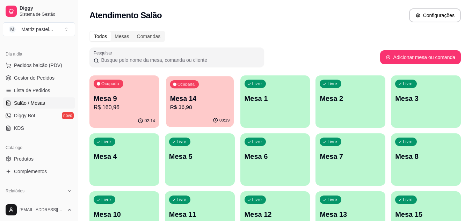
click at [216, 122] on icon "button" at bounding box center [216, 121] width 6 height 6
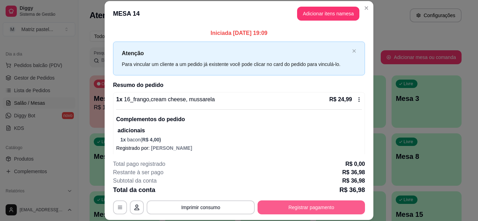
click at [266, 209] on button "Registrar pagamento" at bounding box center [310, 208] width 107 height 14
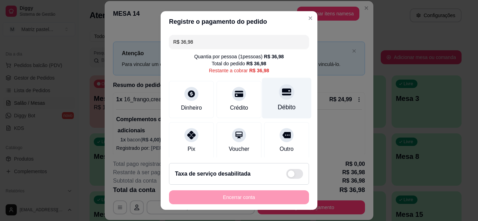
click at [282, 113] on div "Débito" at bounding box center [286, 98] width 49 height 41
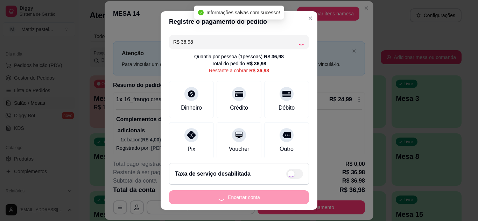
type input "R$ 0,00"
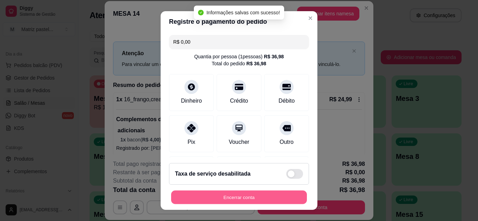
click at [258, 196] on button "Encerrar conta" at bounding box center [239, 198] width 136 height 14
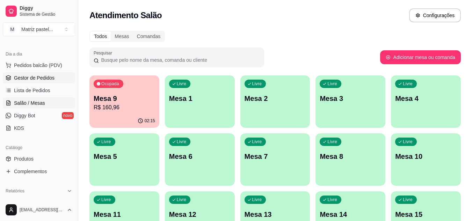
click at [40, 77] on span "Gestor de Pedidos" at bounding box center [34, 77] width 41 height 7
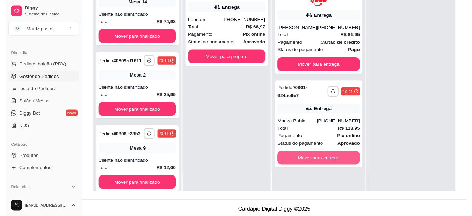
scroll to position [107, 0]
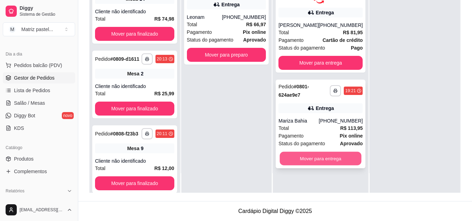
click at [329, 157] on button "Mover para entrega" at bounding box center [321, 159] width 82 height 14
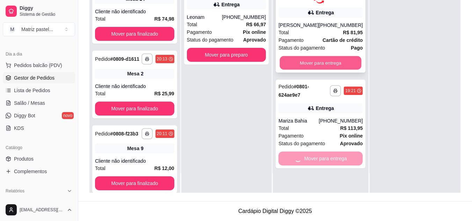
click at [312, 64] on button "Mover para entrega" at bounding box center [321, 63] width 82 height 14
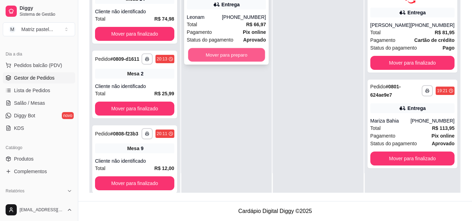
click at [230, 52] on button "Mover para preparo" at bounding box center [226, 55] width 77 height 14
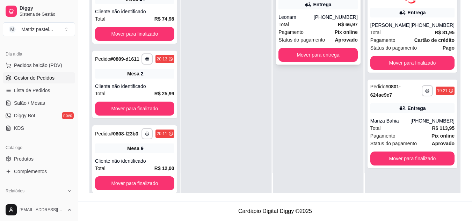
click at [340, 26] on strong "R$ 66,97" at bounding box center [348, 25] width 20 height 6
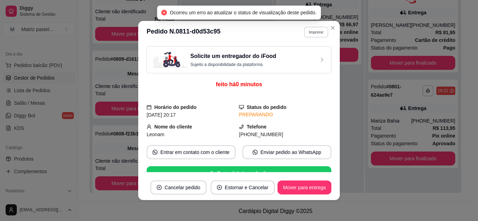
click at [323, 33] on button "Imprimir" at bounding box center [316, 32] width 24 height 11
click at [317, 57] on button "IMPRESSORA" at bounding box center [301, 56] width 51 height 11
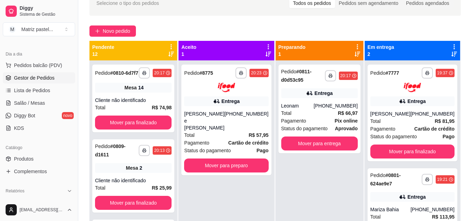
scroll to position [37, 0]
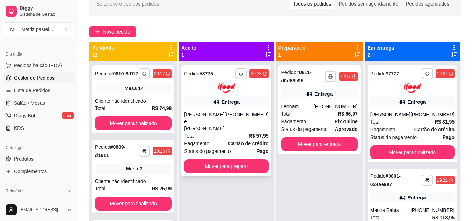
click at [232, 119] on div "[PHONE_NUMBER]" at bounding box center [247, 121] width 44 height 21
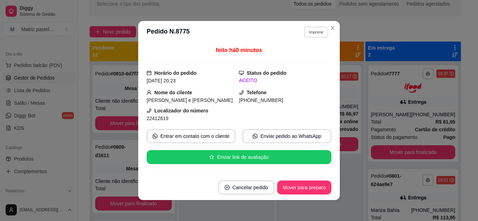
click at [306, 30] on button "Imprimir" at bounding box center [316, 32] width 24 height 11
click at [303, 56] on button "IMPRESSORA" at bounding box center [300, 56] width 49 height 11
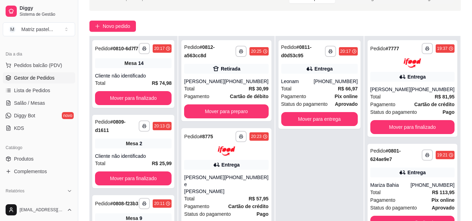
scroll to position [107, 0]
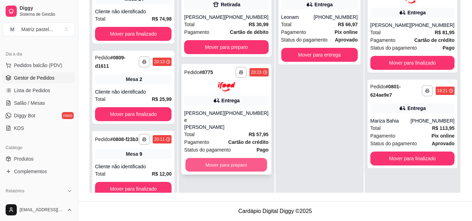
click at [221, 158] on button "Mover para preparo" at bounding box center [227, 165] width 82 height 14
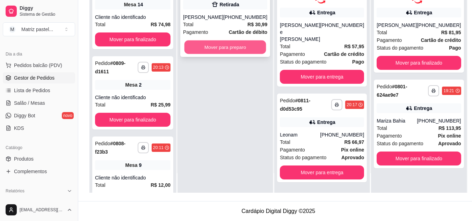
click at [242, 43] on button "Mover para preparo" at bounding box center [226, 48] width 82 height 14
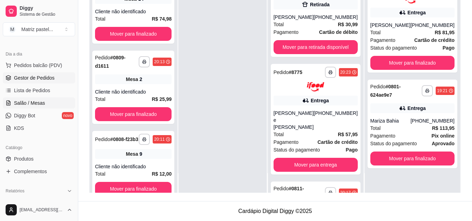
click at [12, 102] on link "Salão / Mesas" at bounding box center [39, 103] width 72 height 11
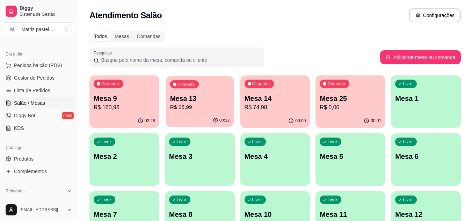
click at [212, 105] on p "R$ 25,99" at bounding box center [200, 108] width 60 height 8
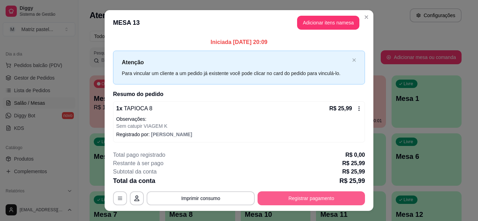
click at [292, 199] on button "Registrar pagamento" at bounding box center [310, 199] width 107 height 14
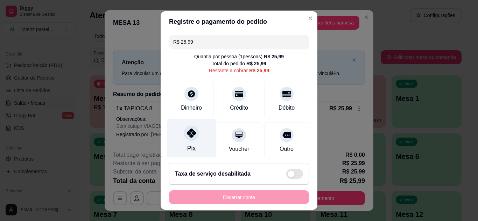
click at [189, 133] on icon at bounding box center [191, 133] width 9 height 9
type input "R$ 0,00"
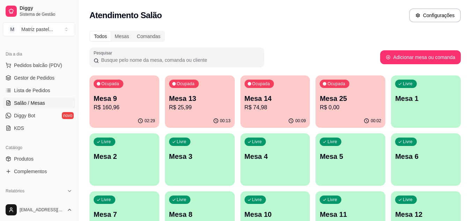
click at [347, 109] on p "R$ 0,00" at bounding box center [351, 108] width 62 height 8
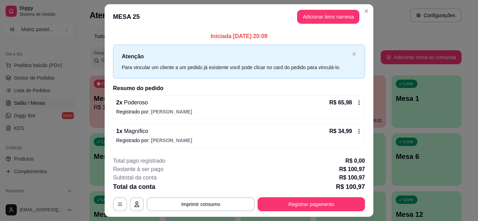
scroll to position [18, 0]
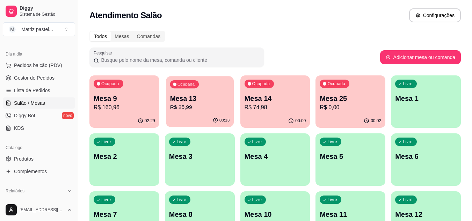
click at [205, 100] on p "Mesa 13" at bounding box center [200, 98] width 60 height 9
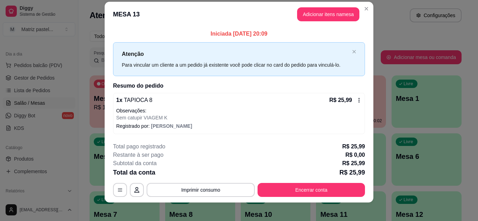
scroll to position [12, 0]
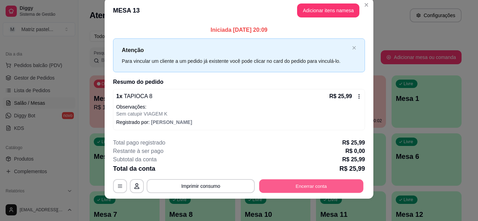
click at [270, 180] on button "Encerrar conta" at bounding box center [311, 187] width 104 height 14
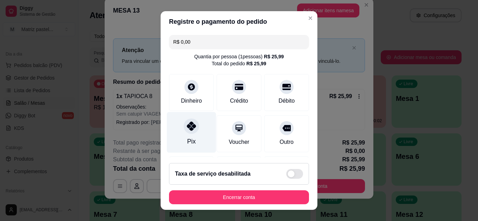
click at [172, 129] on div "Pix" at bounding box center [191, 132] width 49 height 41
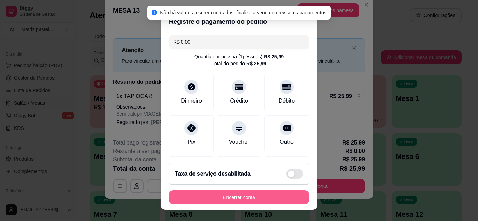
click at [244, 200] on button "Encerrar conta" at bounding box center [239, 198] width 140 height 14
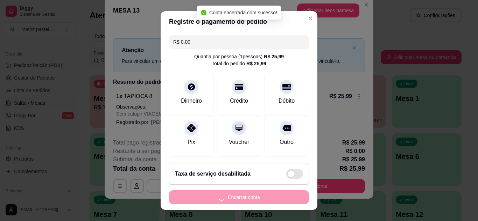
scroll to position [0, 0]
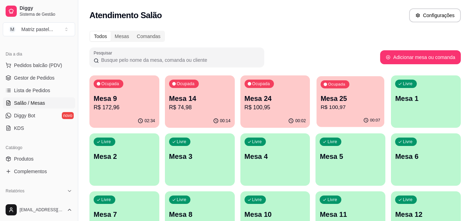
click at [343, 100] on p "Mesa 25" at bounding box center [351, 98] width 60 height 9
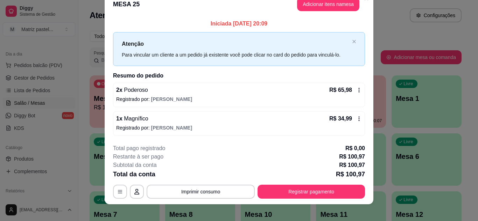
scroll to position [18, 0]
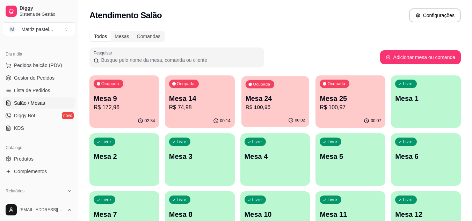
click at [290, 99] on p "Mesa 24" at bounding box center [276, 98] width 60 height 9
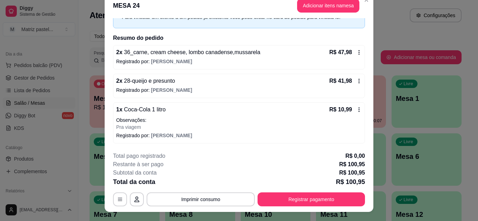
scroll to position [21, 0]
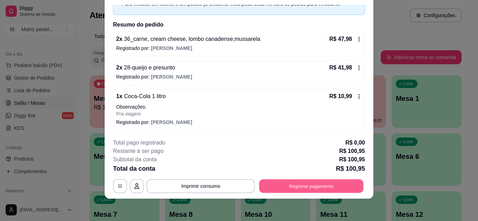
click at [283, 186] on button "Registrar pagamento" at bounding box center [311, 186] width 104 height 14
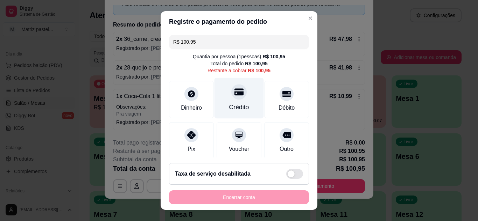
click at [242, 108] on div "Crédito" at bounding box center [238, 98] width 49 height 41
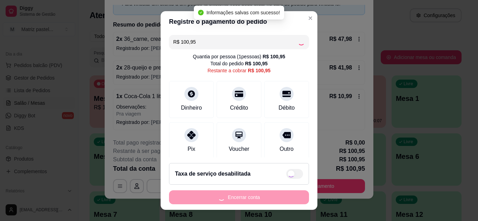
type input "R$ 0,00"
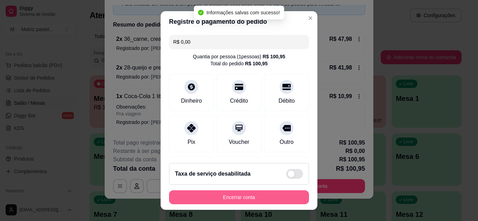
click at [239, 195] on button "Encerrar conta" at bounding box center [239, 198] width 140 height 14
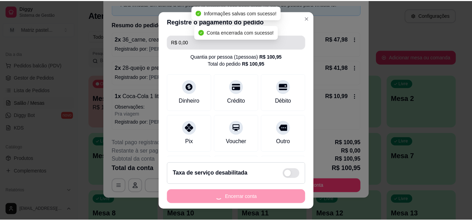
scroll to position [0, 0]
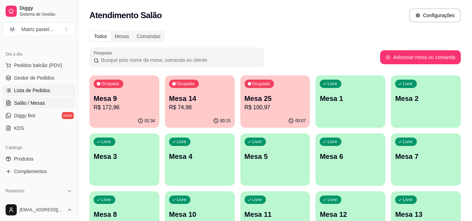
click at [27, 87] on span "Lista de Pedidos" at bounding box center [32, 90] width 36 height 7
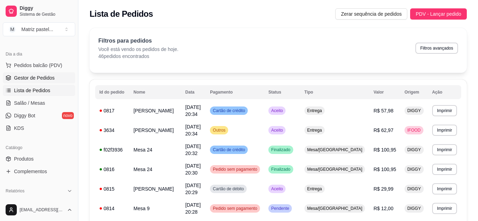
click at [30, 82] on link "Gestor de Pedidos" at bounding box center [39, 77] width 72 height 11
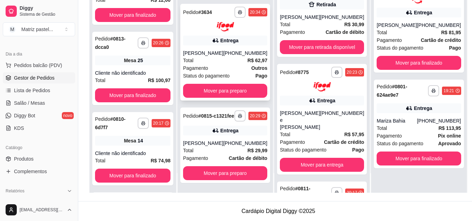
scroll to position [66, 0]
click at [251, 141] on div "[PHONE_NUMBER]" at bounding box center [245, 143] width 44 height 7
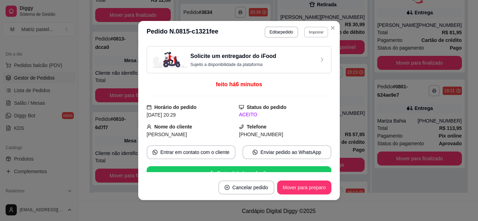
click at [312, 30] on button "Imprimir" at bounding box center [316, 32] width 24 height 11
click at [301, 55] on button "IMPRESSORA" at bounding box center [300, 56] width 49 height 11
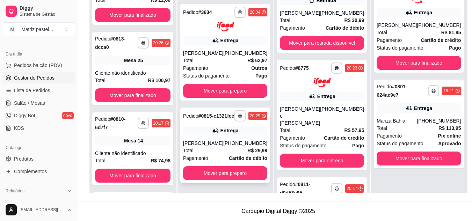
scroll to position [0, 0]
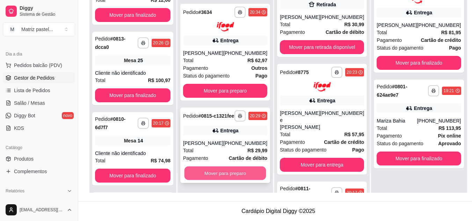
click at [232, 172] on button "Mover para preparo" at bounding box center [226, 173] width 82 height 14
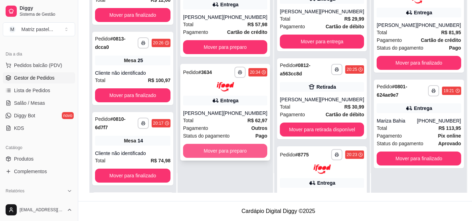
click at [222, 155] on button "Mover para preparo" at bounding box center [225, 151] width 84 height 14
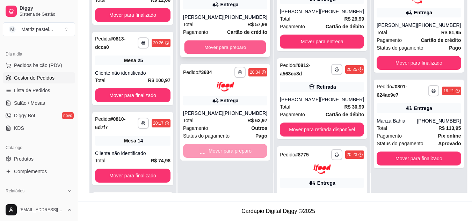
click at [227, 49] on button "Mover para preparo" at bounding box center [226, 48] width 82 height 14
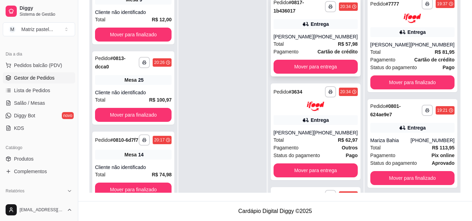
click at [321, 22] on div "Entrega" at bounding box center [320, 24] width 18 height 7
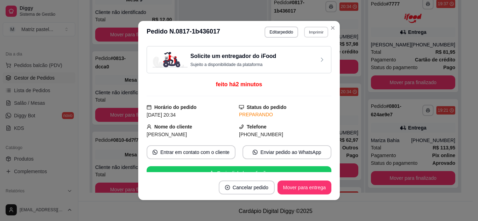
click at [304, 29] on button "Imprimir" at bounding box center [316, 32] width 24 height 11
click at [283, 58] on button "IMPRESSORA" at bounding box center [301, 56] width 51 height 11
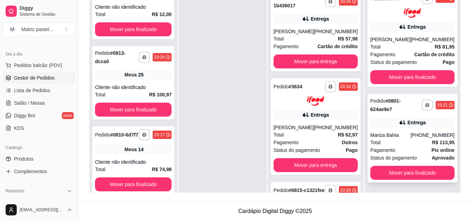
scroll to position [20, 0]
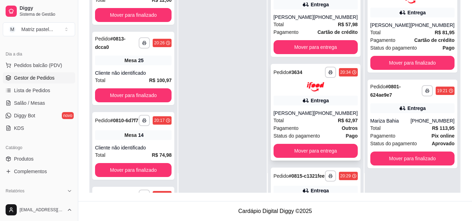
click at [328, 92] on div "**********" at bounding box center [316, 112] width 90 height 97
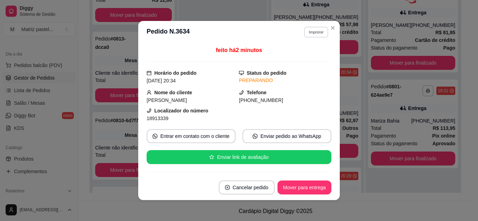
click at [311, 28] on button "Imprimir" at bounding box center [316, 32] width 24 height 11
click at [291, 50] on div "Escolha a impressora IMPRESSORA" at bounding box center [301, 52] width 58 height 24
click at [282, 55] on button "IMPRESSORA" at bounding box center [301, 56] width 51 height 11
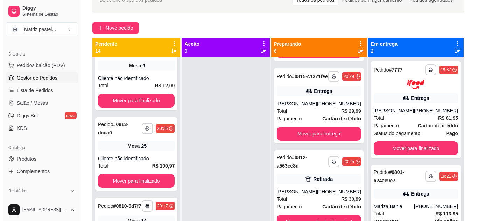
scroll to position [37, 0]
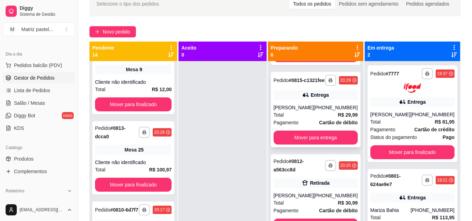
click at [313, 111] on div "[PERSON_NAME]" at bounding box center [294, 107] width 40 height 7
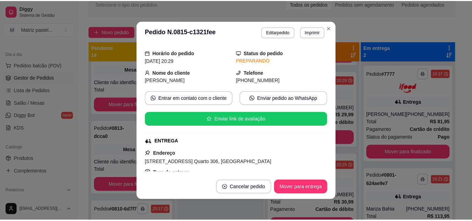
scroll to position [70, 0]
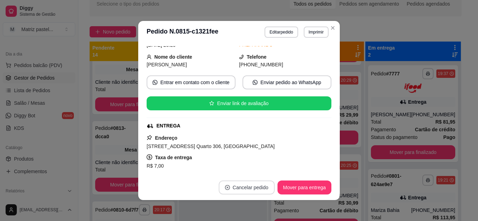
click at [243, 185] on button "Cancelar pedido" at bounding box center [247, 188] width 56 height 14
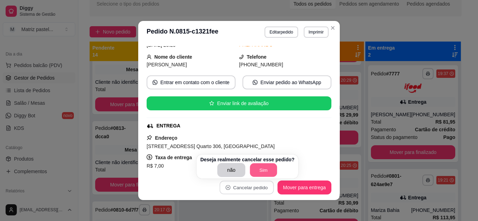
click at [259, 172] on button "Sim" at bounding box center [263, 171] width 27 height 14
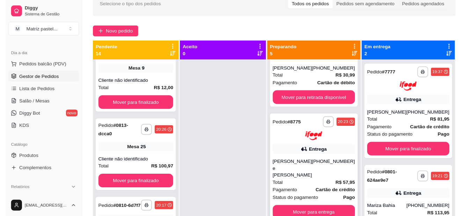
scroll to position [167, 0]
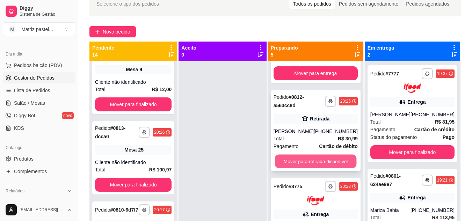
click at [330, 155] on button "Mover para retirada disponível" at bounding box center [316, 162] width 82 height 14
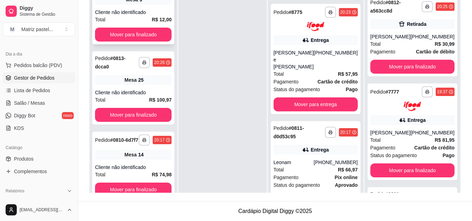
scroll to position [184, 0]
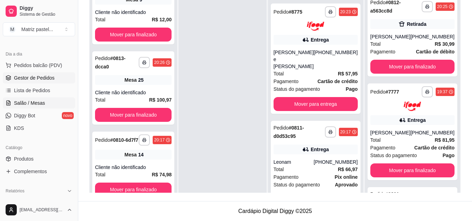
click at [43, 105] on span "Salão / Mesas" at bounding box center [29, 103] width 31 height 7
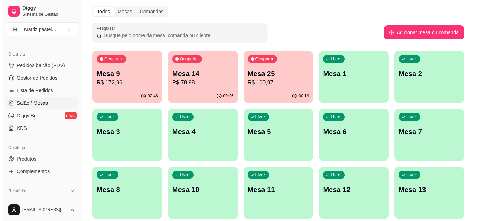
scroll to position [35, 0]
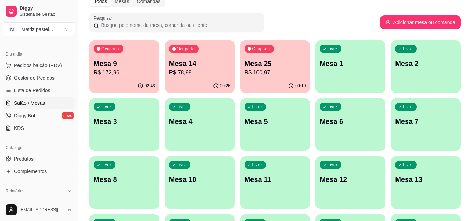
click at [204, 57] on div "Ocupada Mesa 14 R$ 78,98" at bounding box center [200, 60] width 70 height 39
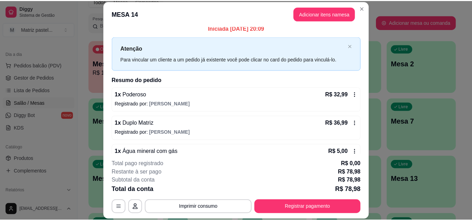
scroll to position [0, 0]
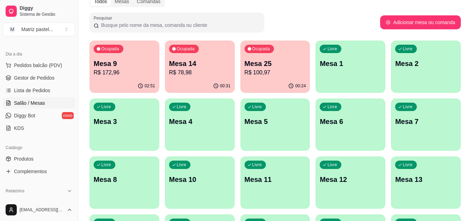
click at [188, 78] on div "Ocupada Mesa 14 R$ 78,98" at bounding box center [200, 60] width 70 height 39
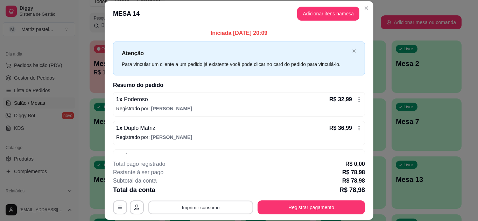
click at [227, 206] on button "Imprimir consumo" at bounding box center [200, 208] width 105 height 14
click at [191, 193] on button "IMPRESSORA" at bounding box center [200, 191] width 51 height 11
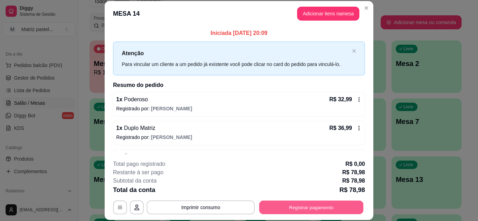
click at [296, 201] on button "Registrar pagamento" at bounding box center [311, 208] width 104 height 14
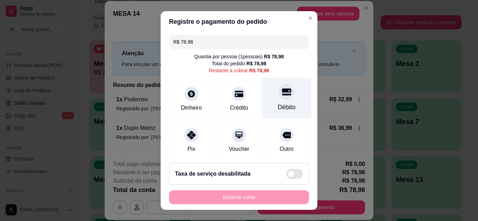
click at [279, 101] on div "Débito" at bounding box center [286, 98] width 49 height 41
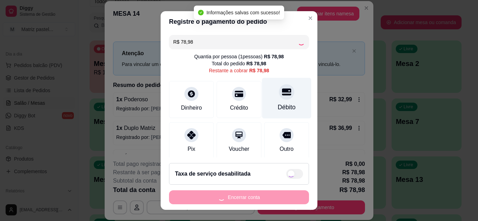
type input "R$ 0,00"
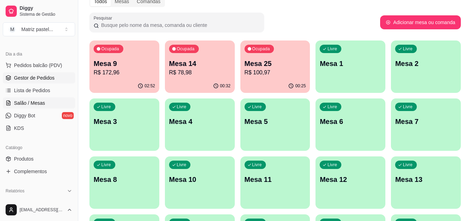
click at [44, 74] on span "Gestor de Pedidos" at bounding box center [34, 77] width 41 height 7
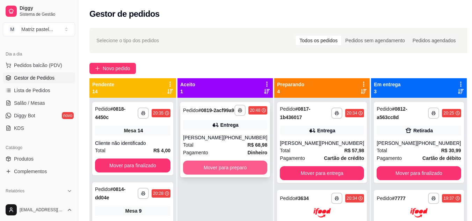
click at [221, 170] on button "Mover para preparo" at bounding box center [225, 168] width 84 height 14
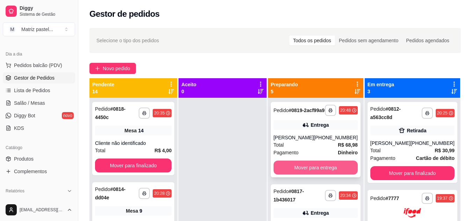
click at [322, 175] on button "Mover para entrega" at bounding box center [316, 168] width 84 height 14
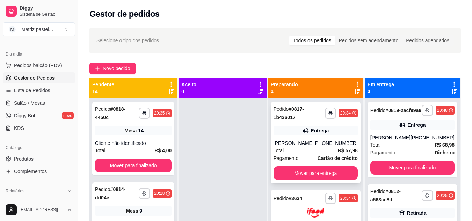
click at [309, 148] on div "Total R$ 57,98" at bounding box center [316, 151] width 84 height 8
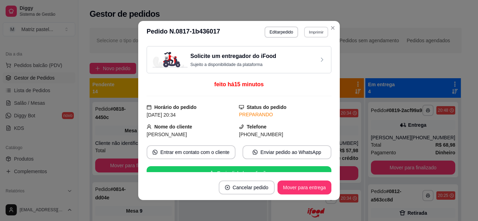
click at [311, 30] on button "Imprimir" at bounding box center [316, 32] width 24 height 11
click at [296, 55] on button "IMPRESSORA" at bounding box center [301, 56] width 51 height 11
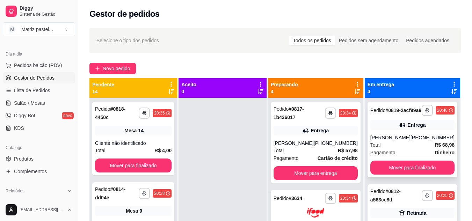
click at [414, 149] on div "Total R$ 68,98" at bounding box center [413, 145] width 84 height 8
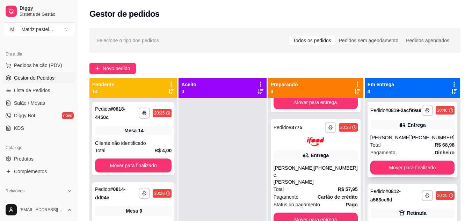
click at [388, 141] on div "[PERSON_NAME]" at bounding box center [391, 137] width 40 height 7
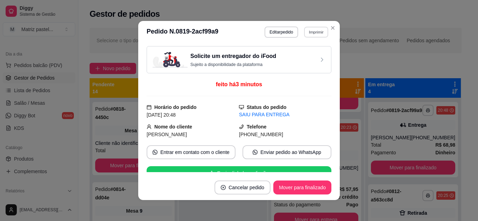
click at [313, 36] on button "Imprimir" at bounding box center [316, 32] width 24 height 11
click at [304, 55] on button "IMPRESSORA" at bounding box center [300, 56] width 49 height 11
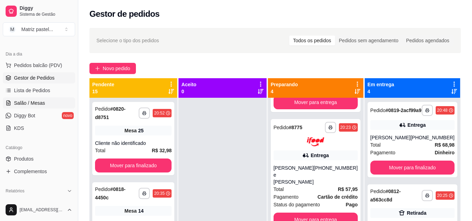
click at [41, 99] on link "Salão / Mesas" at bounding box center [39, 103] width 72 height 11
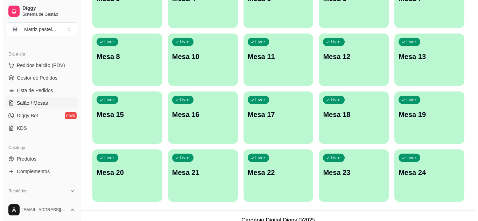
scroll to position [167, 0]
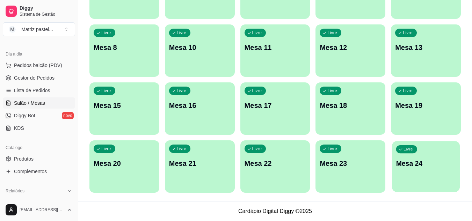
click at [429, 156] on div "Livre Mesa 24" at bounding box center [426, 162] width 68 height 43
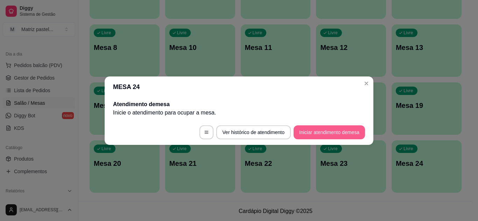
click at [311, 129] on button "Iniciar atendimento de mesa" at bounding box center [328, 133] width 71 height 14
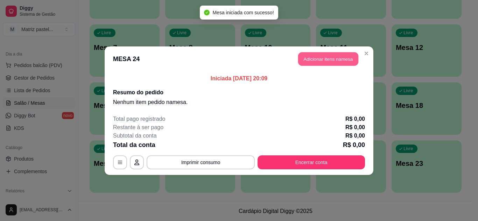
click at [319, 59] on button "Adicionar itens na mesa" at bounding box center [328, 59] width 60 height 14
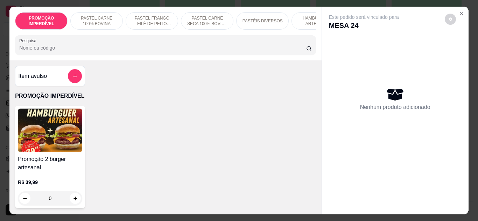
click at [297, 20] on p "HAMBÚRGUER ARTESANAL" at bounding box center [317, 20] width 41 height 11
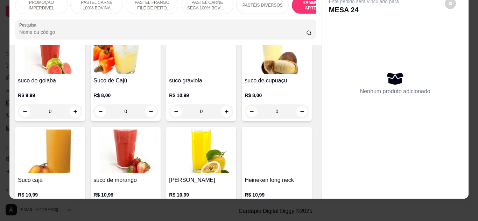
scroll to position [2703, 0]
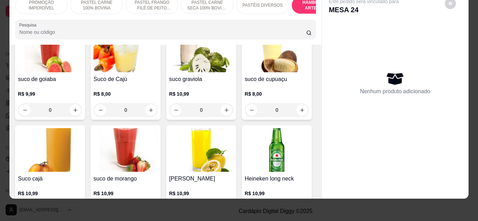
type input "1"
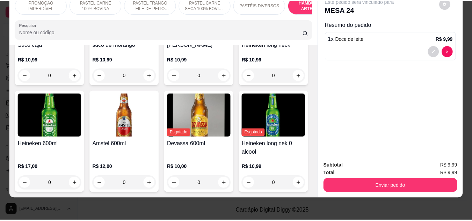
scroll to position [3123, 0]
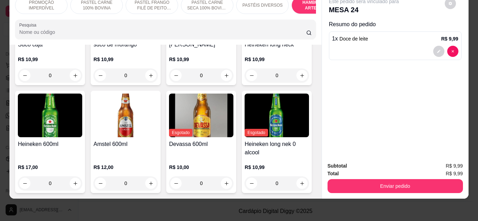
type input "1"
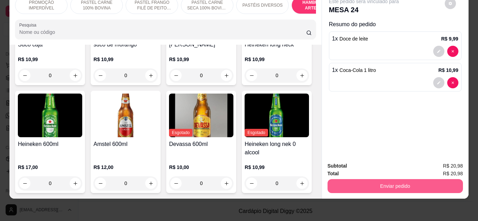
click at [374, 182] on button "Enviar pedido" at bounding box center [394, 186] width 135 height 14
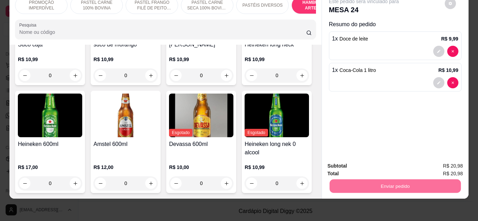
click at [396, 163] on button "Não registrar e enviar pedido" at bounding box center [371, 163] width 73 height 13
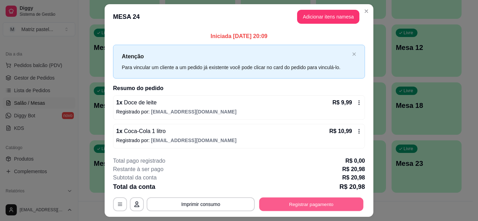
click at [335, 204] on button "Registrar pagamento" at bounding box center [311, 205] width 104 height 14
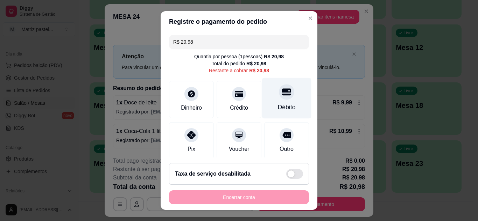
click at [281, 97] on div at bounding box center [286, 91] width 15 height 15
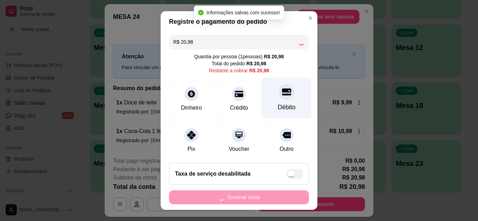
type input "R$ 0,00"
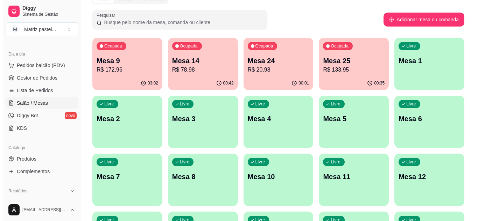
scroll to position [27, 0]
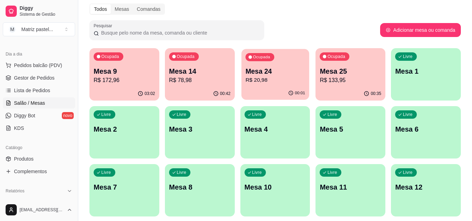
click at [289, 85] on div "Ocupada Mesa 24 R$ 20,98" at bounding box center [276, 68] width 68 height 38
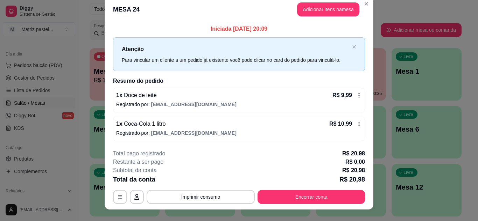
scroll to position [18, 0]
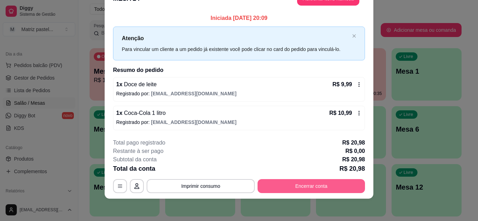
click at [314, 181] on button "Encerrar conta" at bounding box center [310, 186] width 107 height 14
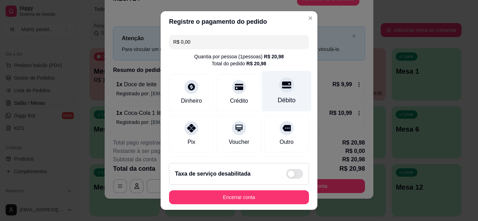
click at [278, 97] on div "Débito" at bounding box center [287, 100] width 18 height 9
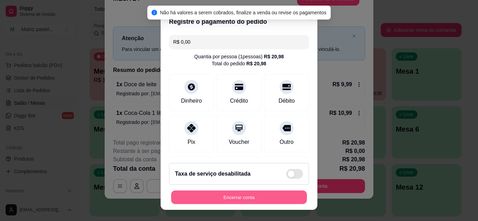
click at [270, 194] on button "Encerrar conta" at bounding box center [239, 198] width 136 height 14
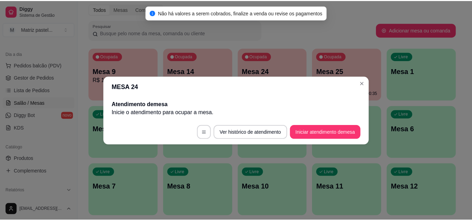
scroll to position [0, 0]
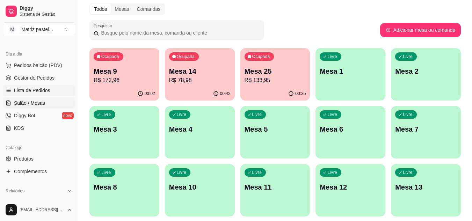
click at [28, 88] on span "Lista de Pedidos" at bounding box center [32, 90] width 36 height 7
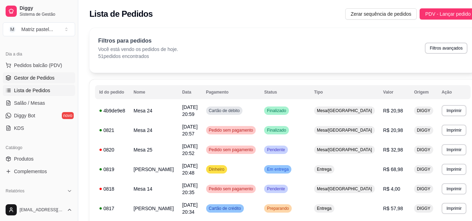
click at [32, 73] on link "Gestor de Pedidos" at bounding box center [39, 77] width 72 height 11
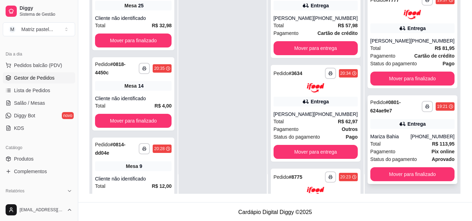
scroll to position [107, 0]
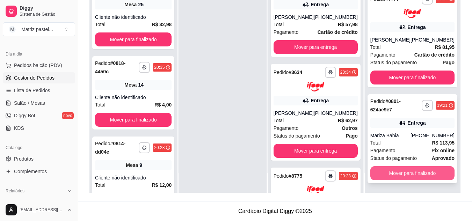
click at [405, 170] on button "Mover para finalizado" at bounding box center [413, 173] width 84 height 14
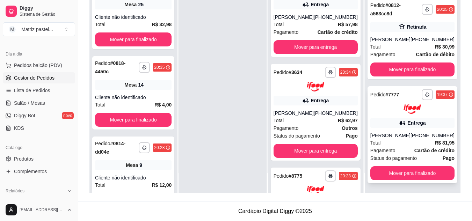
scroll to position [80, 0]
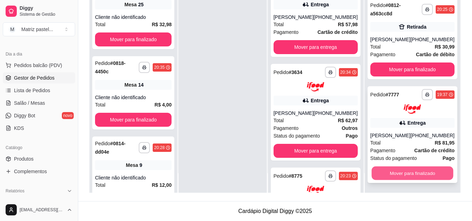
click at [420, 168] on button "Mover para finalizado" at bounding box center [413, 173] width 82 height 14
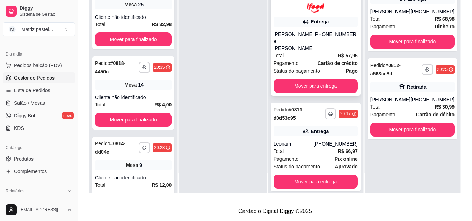
scroll to position [184, 0]
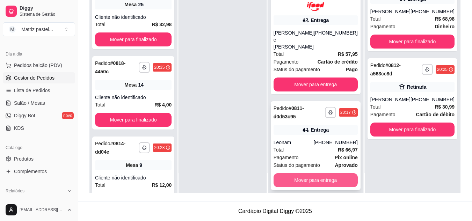
click at [318, 173] on button "Mover para entrega" at bounding box center [316, 180] width 84 height 14
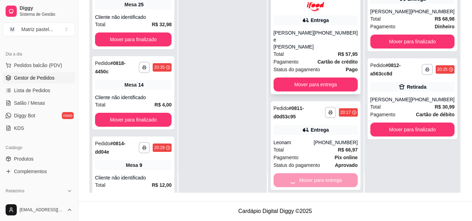
scroll to position [88, 0]
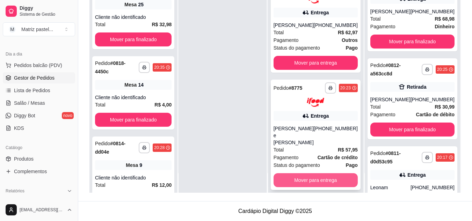
click at [343, 175] on button "Mover para entrega" at bounding box center [316, 180] width 84 height 14
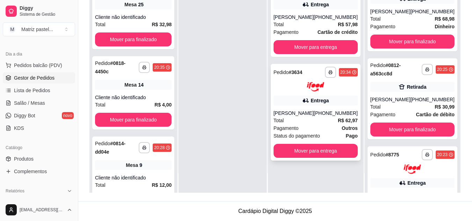
scroll to position [0, 0]
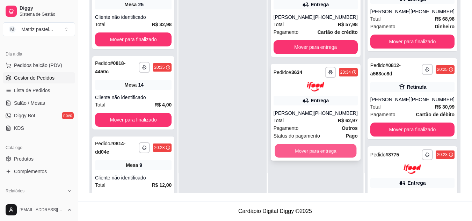
click at [340, 150] on button "Mover para entrega" at bounding box center [316, 151] width 82 height 14
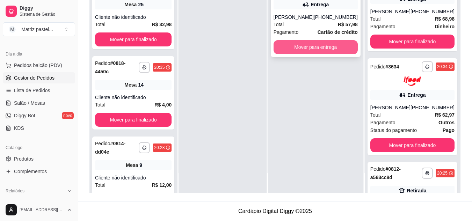
click at [310, 45] on button "Mover para entrega" at bounding box center [316, 47] width 84 height 14
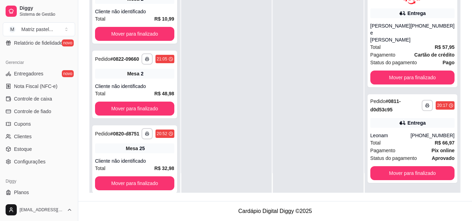
scroll to position [280, 0]
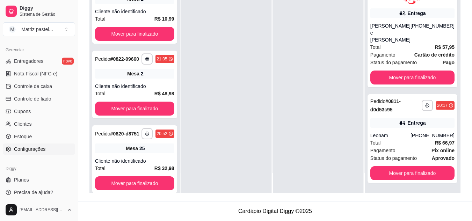
click at [35, 146] on span "Configurações" at bounding box center [29, 149] width 31 height 7
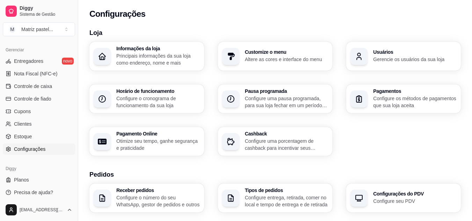
click at [414, 55] on div "Usuários Gerencie os usuários da sua loja" at bounding box center [416, 56] width 84 height 13
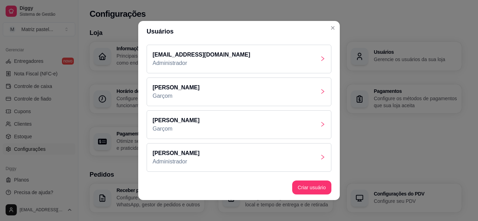
scroll to position [33, 0]
click at [229, 150] on div "[PERSON_NAME]" at bounding box center [239, 158] width 185 height 29
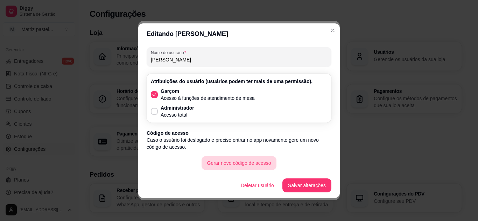
click at [229, 163] on button "Gerar novo código de acesso" at bounding box center [238, 163] width 75 height 14
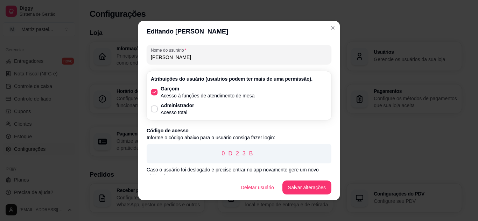
click at [172, 98] on p "Acesso à funções de atendimento de mesa" at bounding box center [208, 95] width 94 height 7
click at [155, 98] on input "Garçom Acesso à funções de atendimento de mesa" at bounding box center [152, 96] width 5 height 5
click at [155, 92] on label "Garçom Acesso à funções de atendimento de mesa" at bounding box center [202, 93] width 109 height 20
click at [155, 94] on input "Garçom Acesso à funções de atendimento de mesa" at bounding box center [152, 96] width 5 height 5
checkbox input "true"
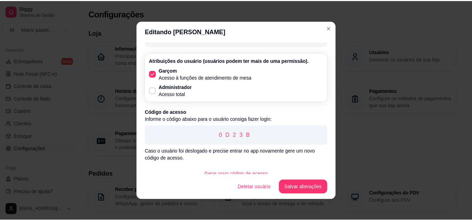
scroll to position [28, 0]
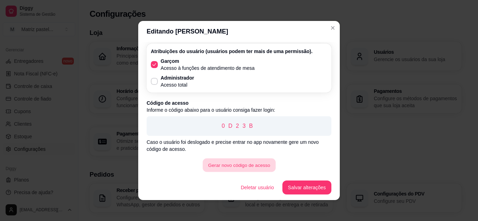
click at [246, 165] on button "Gerar novo código de acesso" at bounding box center [238, 166] width 73 height 14
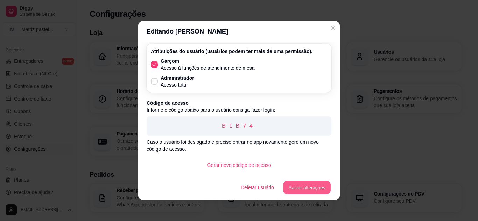
click at [294, 189] on button "Salvar alterações" at bounding box center [307, 188] width 48 height 14
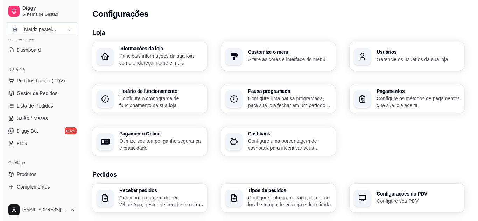
scroll to position [0, 0]
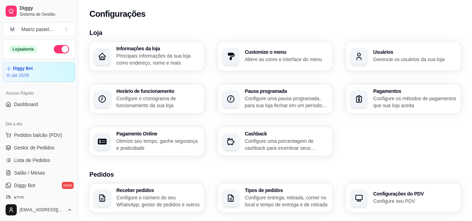
click at [358, 59] on icon "button" at bounding box center [359, 56] width 9 height 9
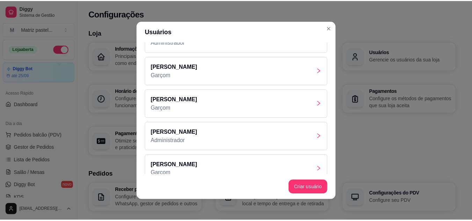
scroll to position [33, 0]
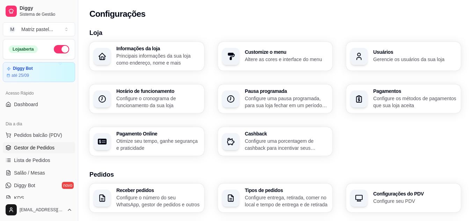
click at [48, 152] on link "Gestor de Pedidos" at bounding box center [39, 147] width 72 height 11
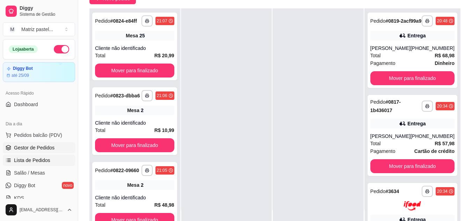
click at [24, 162] on span "Lista de Pedidos" at bounding box center [32, 160] width 36 height 7
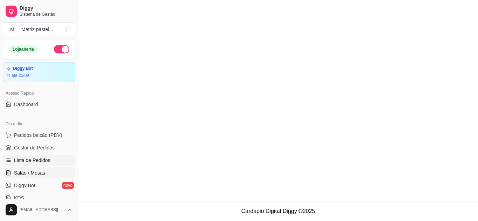
click at [34, 173] on span "Salão / Mesas" at bounding box center [29, 173] width 31 height 7
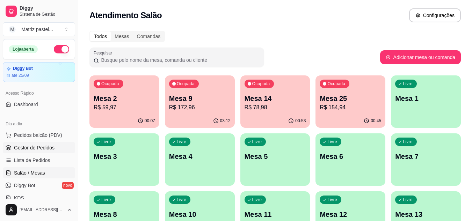
click at [30, 147] on span "Gestor de Pedidos" at bounding box center [34, 147] width 41 height 7
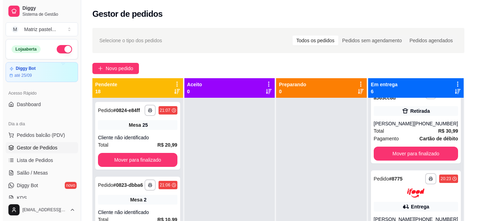
scroll to position [315, 0]
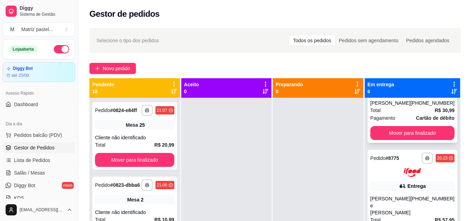
click at [406, 107] on div "[PERSON_NAME]" at bounding box center [391, 103] width 40 height 7
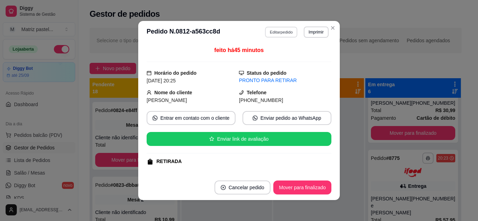
click at [266, 31] on button "Editar pedido" at bounding box center [281, 32] width 33 height 11
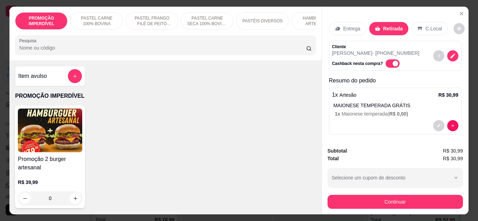
click at [303, 25] on div "HAMBÚRGUER ARTESANAL" at bounding box center [317, 20] width 52 height 17
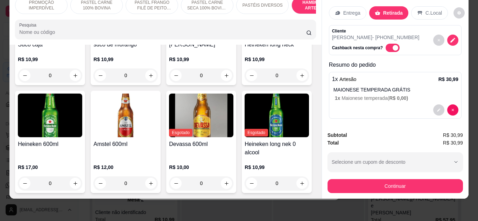
scroll to position [2878, 0]
type input "1"
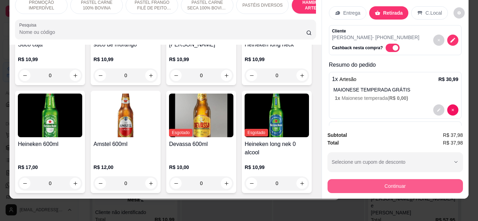
click at [341, 179] on button "Continuar" at bounding box center [394, 186] width 135 height 14
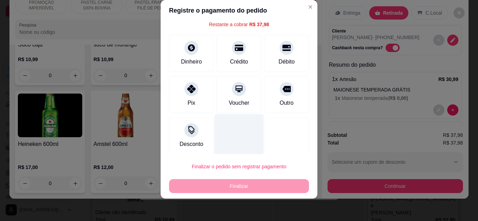
scroll to position [31, 0]
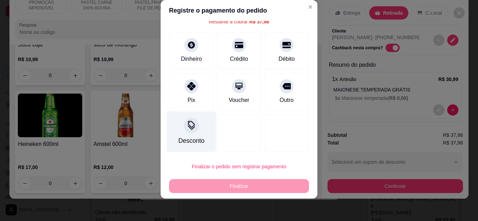
click at [187, 128] on icon at bounding box center [191, 125] width 9 height 9
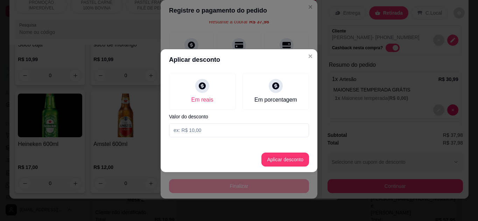
click at [213, 131] on input at bounding box center [239, 130] width 140 height 14
type input "37,97"
click at [299, 155] on button "Aplicar desconto" at bounding box center [285, 160] width 48 height 14
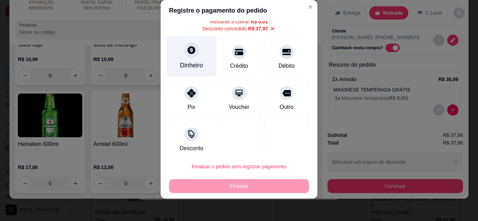
click at [192, 53] on div at bounding box center [191, 49] width 15 height 15
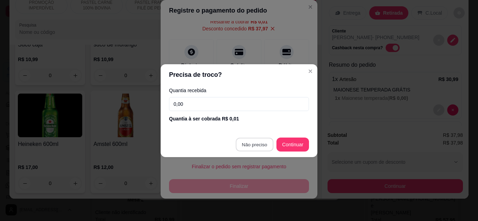
type input "R$ 0,00"
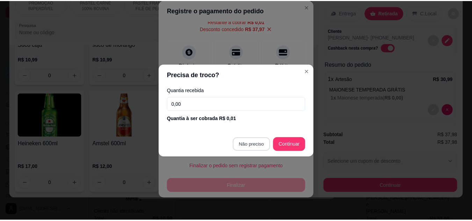
scroll to position [24, 0]
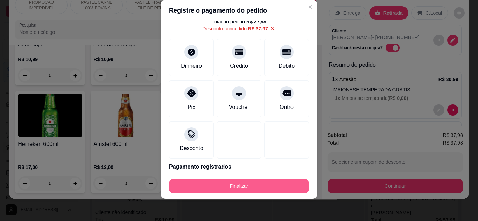
click at [243, 181] on button "Finalizar" at bounding box center [239, 186] width 140 height 14
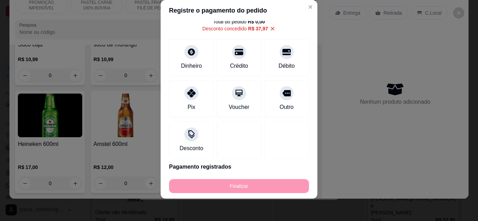
type input "0"
type input "-R$ 37,98"
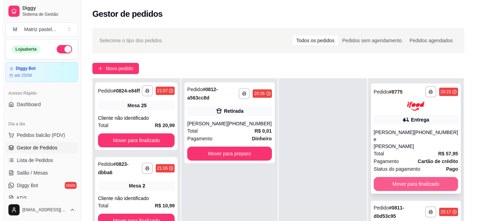
scroll to position [107, 0]
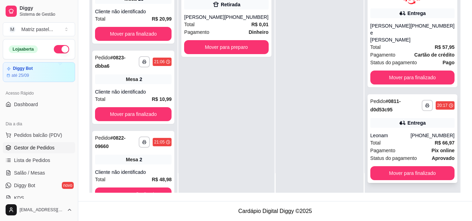
click at [387, 137] on div "Leonam" at bounding box center [391, 135] width 40 height 7
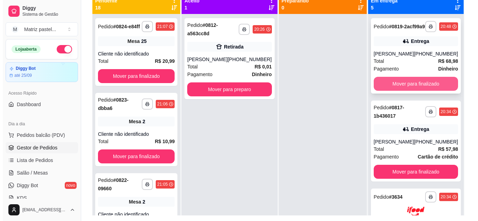
scroll to position [72, 0]
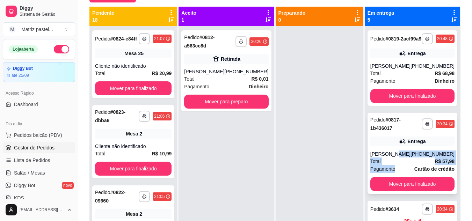
drag, startPoint x: 395, startPoint y: 172, endPoint x: 397, endPoint y: 178, distance: 5.8
click at [397, 178] on div "**********" at bounding box center [413, 153] width 90 height 81
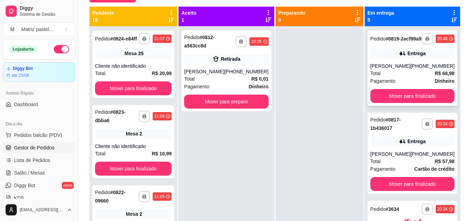
click at [420, 70] on div "[PHONE_NUMBER]" at bounding box center [433, 66] width 44 height 7
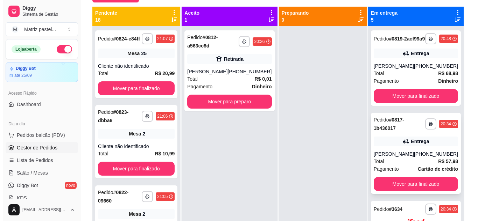
scroll to position [35, 0]
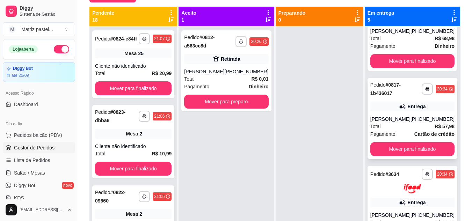
click at [421, 130] on div "Total R$ 57,98" at bounding box center [413, 127] width 84 height 8
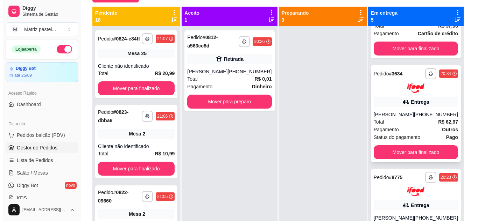
scroll to position [140, 0]
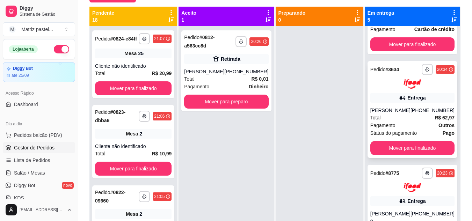
click at [404, 122] on div "Total R$ 62,97" at bounding box center [413, 118] width 84 height 8
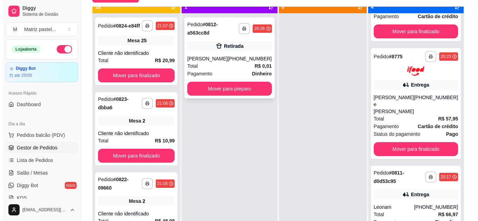
scroll to position [20, 0]
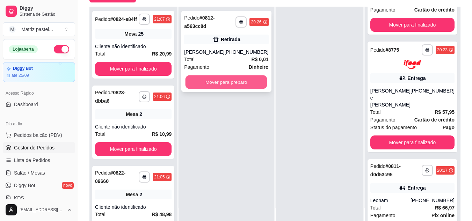
click at [243, 85] on button "Mover para preparo" at bounding box center [227, 83] width 82 height 14
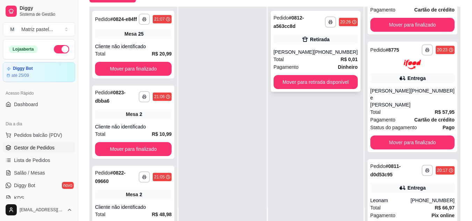
click at [326, 66] on div "Pagamento Dinheiro" at bounding box center [316, 67] width 84 height 8
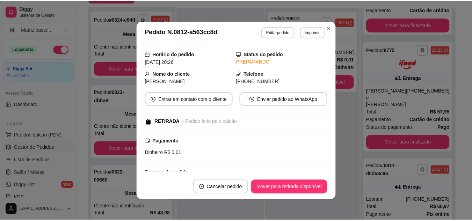
scroll to position [105, 0]
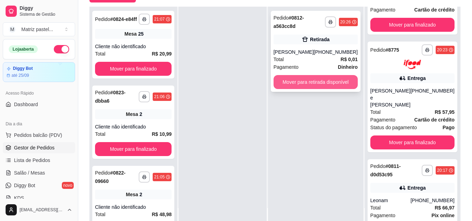
click at [330, 77] on button "Mover para retirada disponível" at bounding box center [316, 82] width 84 height 14
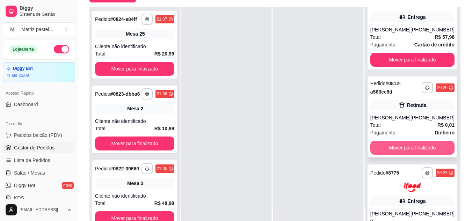
click at [420, 155] on button "Mover para finalizado" at bounding box center [413, 148] width 84 height 14
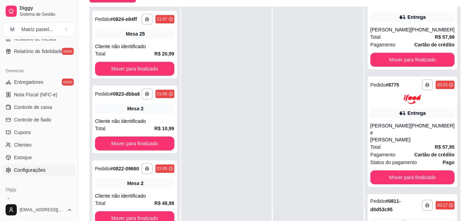
scroll to position [280, 0]
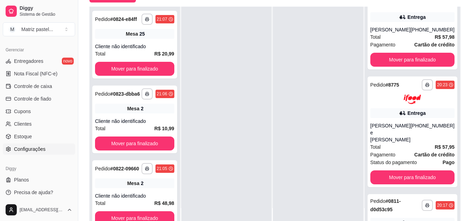
click at [37, 152] on span "Configurações" at bounding box center [29, 149] width 31 height 7
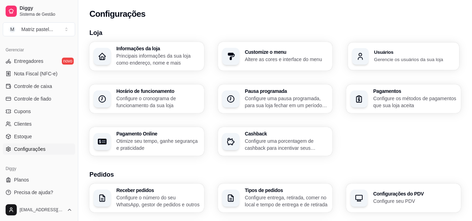
click at [372, 53] on div "Usuários Gerencie os usuários da sua loja" at bounding box center [403, 56] width 111 height 28
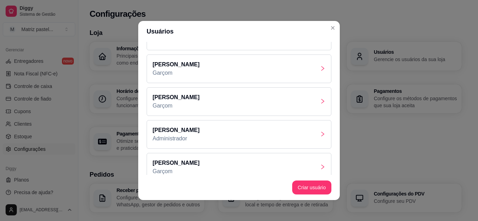
scroll to position [33, 0]
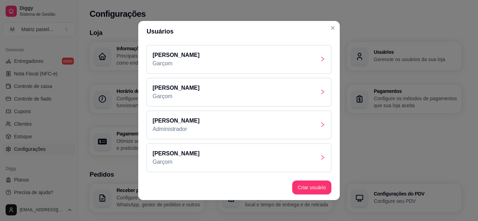
click at [213, 154] on div "[PERSON_NAME]" at bounding box center [239, 158] width 185 height 29
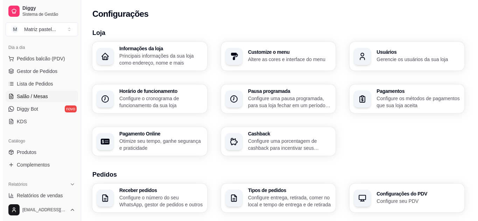
scroll to position [70, 0]
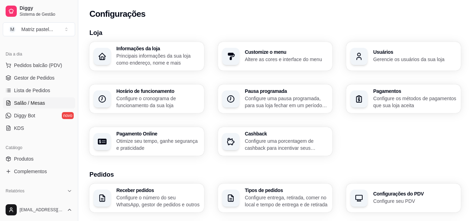
click at [36, 104] on span "Salão / Mesas" at bounding box center [29, 103] width 31 height 7
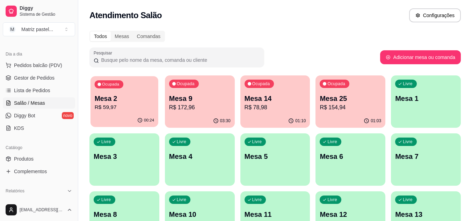
click at [128, 116] on div "00:24" at bounding box center [125, 120] width 68 height 13
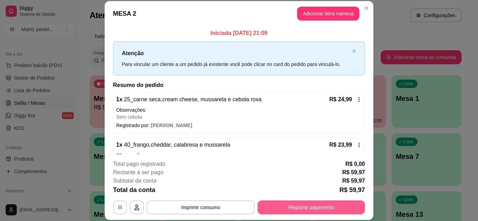
click at [285, 209] on button "Registrar pagamento" at bounding box center [310, 208] width 107 height 14
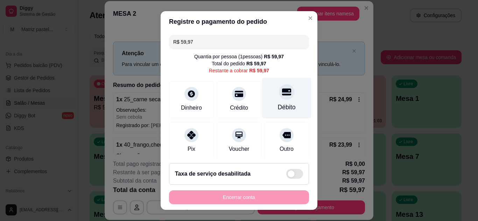
click at [272, 99] on div "Débito" at bounding box center [286, 98] width 49 height 41
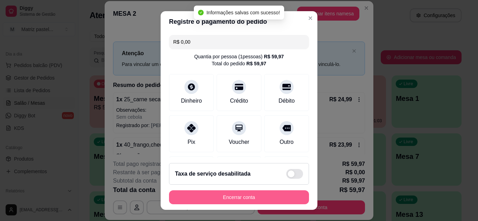
type input "R$ 0,00"
click at [245, 195] on button "Encerrar conta" at bounding box center [239, 198] width 140 height 14
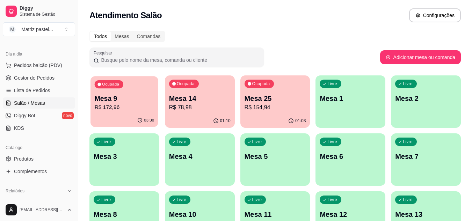
click at [132, 100] on p "Mesa 9" at bounding box center [125, 98] width 60 height 9
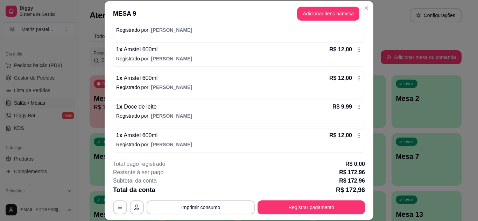
scroll to position [280, 0]
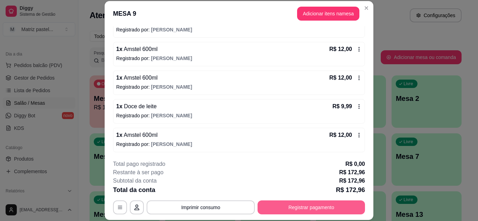
click at [286, 213] on button "Registrar pagamento" at bounding box center [310, 208] width 107 height 14
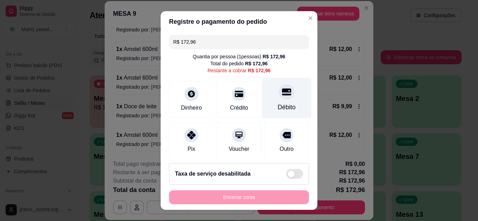
click at [280, 112] on div "Débito" at bounding box center [287, 107] width 18 height 9
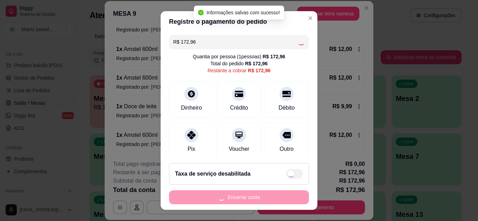
type input "R$ 0,00"
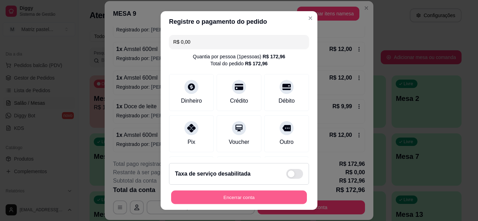
click at [233, 197] on button "Encerrar conta" at bounding box center [239, 198] width 136 height 14
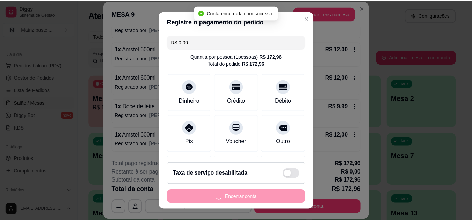
scroll to position [0, 0]
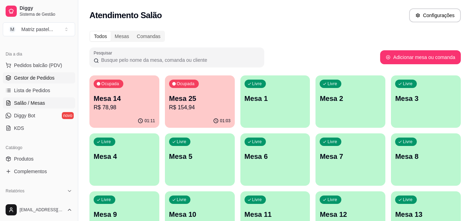
click at [46, 82] on link "Gestor de Pedidos" at bounding box center [39, 77] width 72 height 11
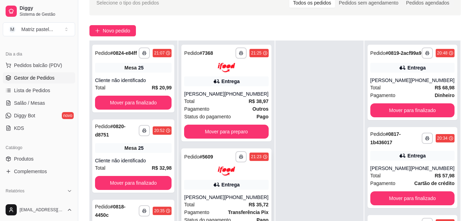
scroll to position [105, 0]
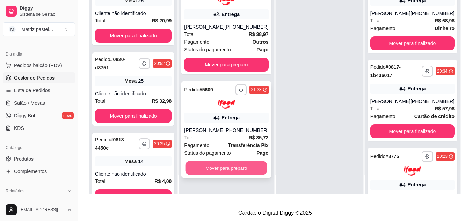
click at [230, 162] on button "Mover para preparo" at bounding box center [227, 169] width 82 height 14
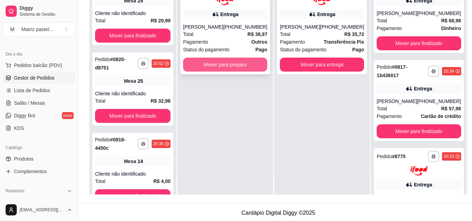
click at [238, 66] on button "Mover para preparo" at bounding box center [225, 65] width 84 height 14
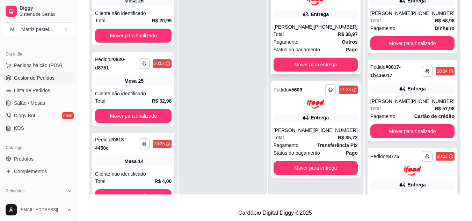
click at [314, 26] on div "[PERSON_NAME]" at bounding box center [294, 26] width 40 height 7
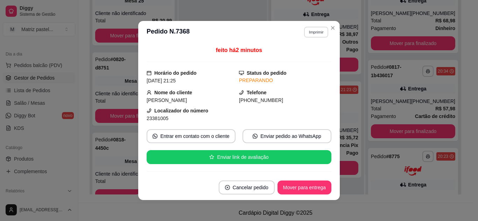
click at [320, 33] on button "Imprimir" at bounding box center [316, 32] width 24 height 11
click at [306, 56] on button "IMPRESSORA" at bounding box center [301, 56] width 51 height 11
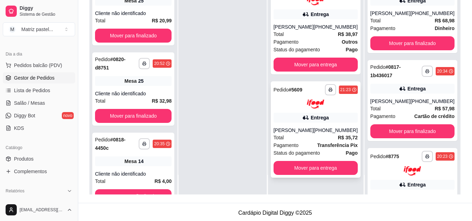
click at [310, 152] on span "Status do pagamento" at bounding box center [297, 153] width 47 height 8
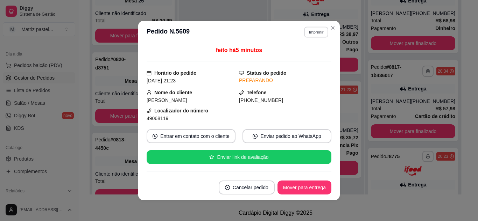
click at [316, 29] on button "Imprimir" at bounding box center [316, 32] width 24 height 11
click at [304, 58] on button "IMPRESSORA" at bounding box center [301, 56] width 51 height 11
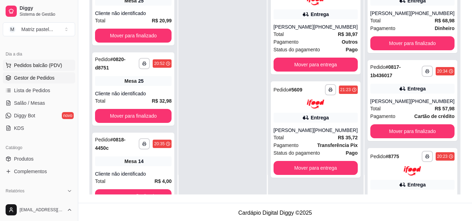
click at [39, 64] on span "Pedidos balcão (PDV)" at bounding box center [38, 65] width 48 height 7
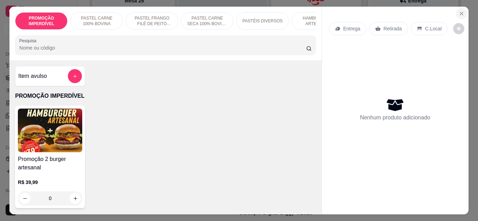
click at [458, 13] on icon "Close" at bounding box center [461, 14] width 6 height 6
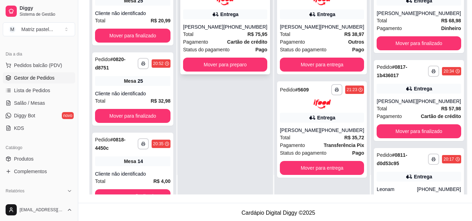
click at [204, 38] on div "Total R$ 75,95" at bounding box center [225, 34] width 84 height 8
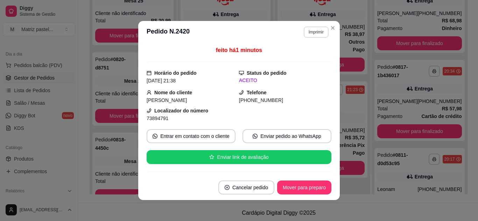
click at [314, 33] on button "Imprimir" at bounding box center [316, 32] width 25 height 11
click at [308, 60] on button "IMPRESSORA" at bounding box center [301, 56] width 51 height 11
click at [315, 34] on button "Imprimir" at bounding box center [316, 32] width 24 height 11
click at [303, 55] on button "IMPRESSORA" at bounding box center [300, 56] width 49 height 11
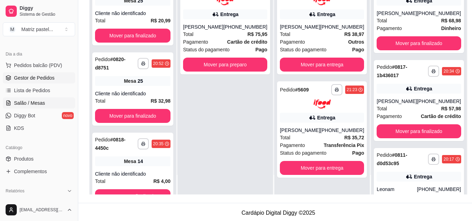
click at [49, 98] on link "Salão / Mesas" at bounding box center [39, 103] width 72 height 11
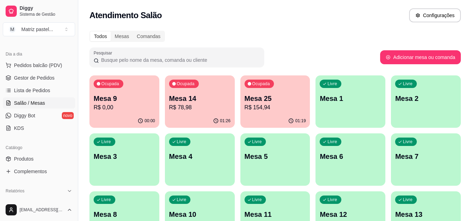
click at [201, 97] on p "Mesa 14" at bounding box center [200, 99] width 62 height 10
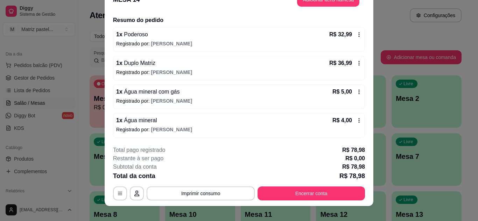
scroll to position [21, 0]
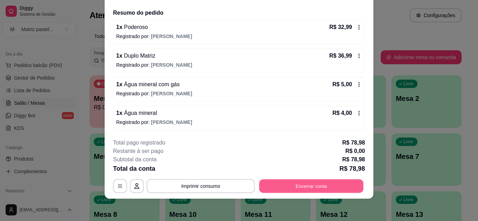
click at [267, 180] on button "Encerrar conta" at bounding box center [311, 186] width 104 height 14
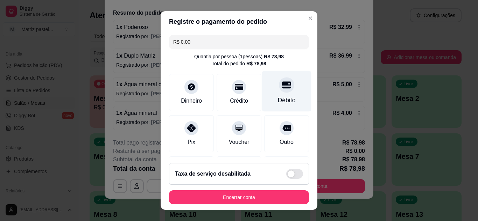
click at [278, 97] on div "Débito" at bounding box center [287, 100] width 18 height 9
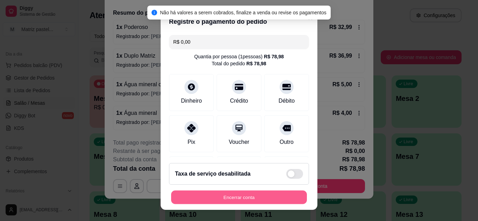
click at [253, 195] on button "Encerrar conta" at bounding box center [239, 198] width 136 height 14
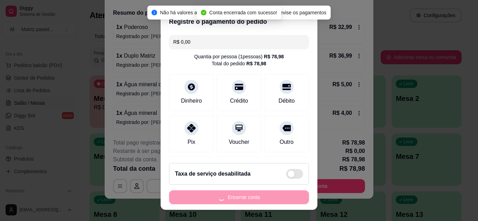
scroll to position [0, 0]
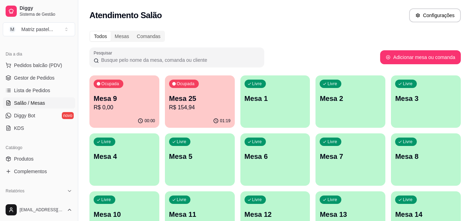
click at [118, 109] on p "R$ 0,00" at bounding box center [125, 108] width 62 height 8
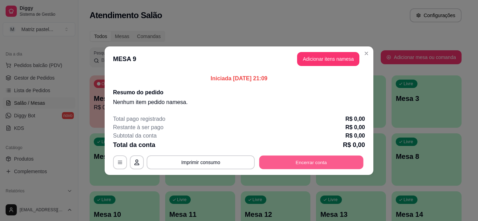
click at [289, 163] on button "Encerrar conta" at bounding box center [311, 163] width 104 height 14
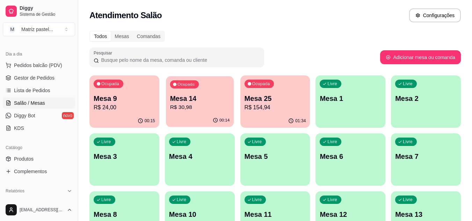
click at [194, 111] on p "R$ 30,98" at bounding box center [200, 108] width 60 height 8
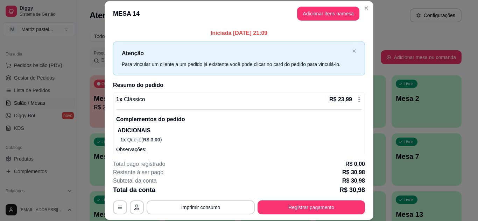
click at [318, 35] on p "Iniciada [DATE] 21:09" at bounding box center [239, 33] width 252 height 8
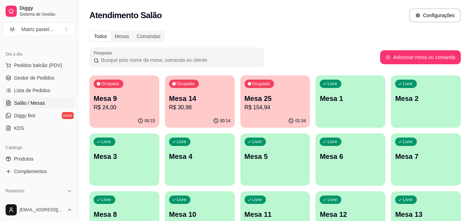
click at [280, 107] on p "R$ 154,94" at bounding box center [276, 108] width 62 height 8
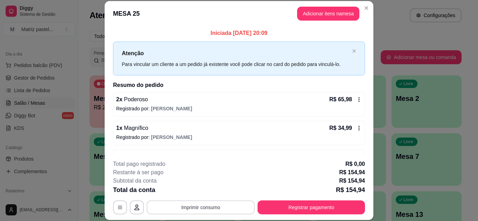
click at [237, 206] on button "Imprimir consumo" at bounding box center [201, 208] width 108 height 14
click at [211, 191] on button "IMPRESSORA" at bounding box center [200, 191] width 51 height 11
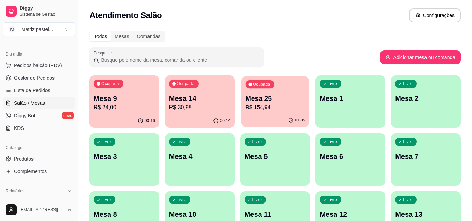
click at [278, 103] on div "Mesa 25 R$ 154,94" at bounding box center [276, 102] width 60 height 17
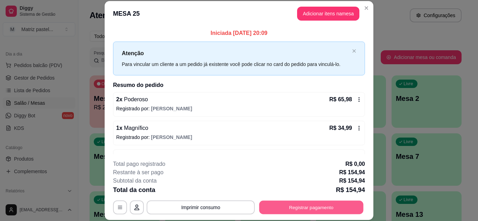
click at [301, 211] on button "Registrar pagamento" at bounding box center [311, 208] width 104 height 14
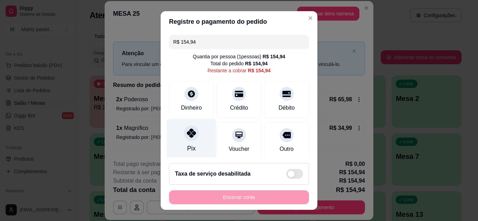
click at [191, 139] on div at bounding box center [191, 133] width 15 height 15
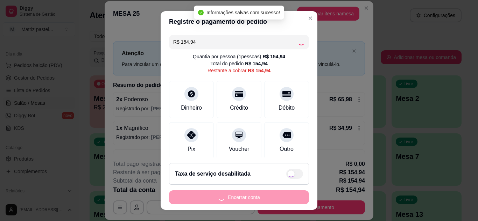
type input "R$ 0,00"
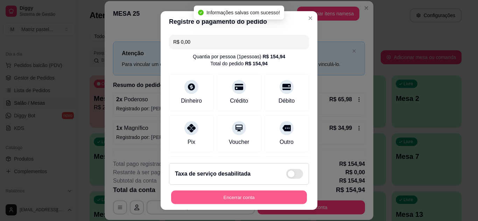
click at [242, 194] on button "Encerrar conta" at bounding box center [239, 198] width 136 height 14
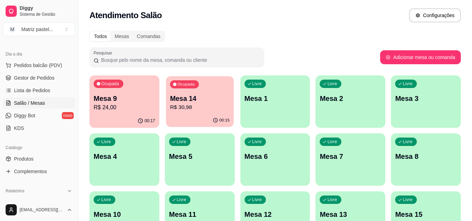
click at [190, 92] on div "Ocupada Mesa 14 R$ 30,98" at bounding box center [200, 95] width 68 height 38
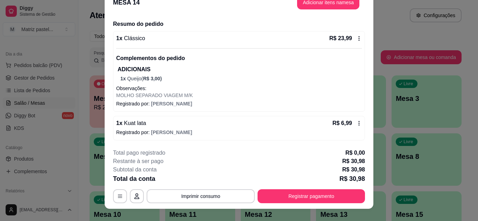
scroll to position [21, 0]
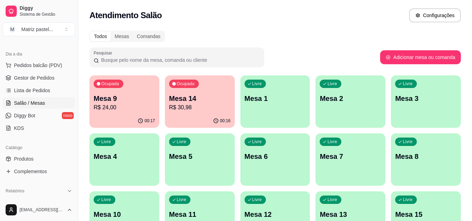
click at [108, 121] on div "00:17" at bounding box center [125, 121] width 70 height 14
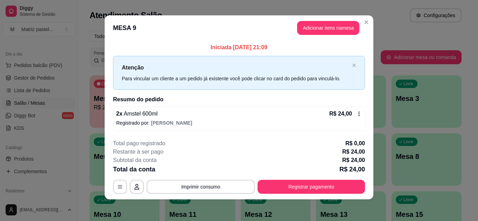
scroll to position [4, 0]
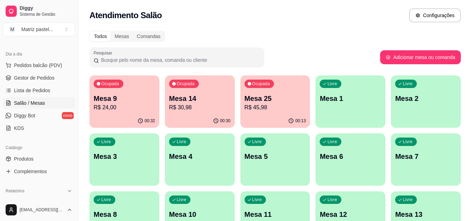
click at [237, 102] on div "Ocupada Mesa 9 R$ 24,00 00:32 Ocupada Mesa 14 R$ 30,98 00:30 Ocupada Mesa 25 R$…" at bounding box center [276, 218] width 372 height 285
click at [255, 106] on p "R$ 45,98" at bounding box center [276, 108] width 60 height 8
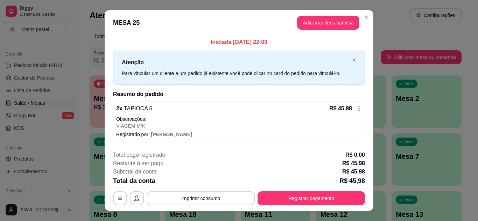
scroll to position [12, 0]
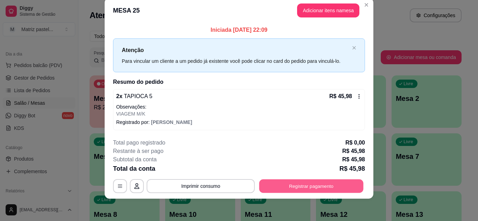
click at [261, 188] on button "Registrar pagamento" at bounding box center [311, 187] width 104 height 14
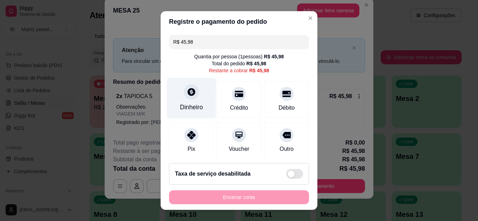
click at [198, 105] on div "Dinheiro" at bounding box center [191, 107] width 23 height 9
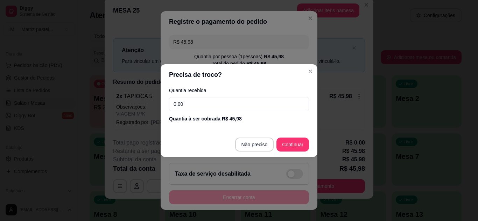
click at [192, 102] on input "0,00" at bounding box center [239, 104] width 140 height 14
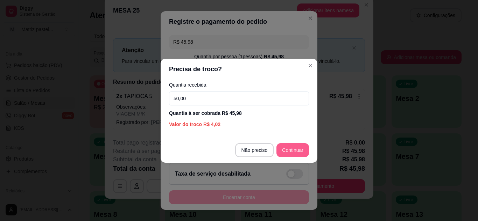
type input "50,00"
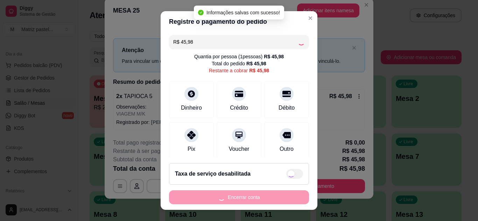
type input "R$ 0,00"
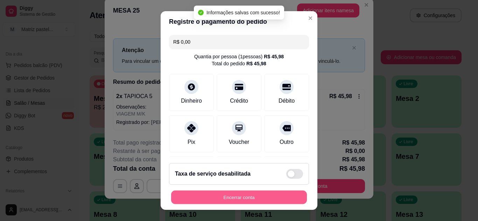
click at [273, 201] on button "Encerrar conta" at bounding box center [239, 198] width 136 height 14
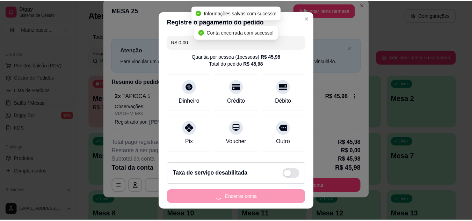
scroll to position [0, 0]
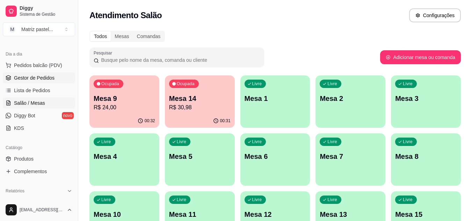
click at [30, 79] on span "Gestor de Pedidos" at bounding box center [34, 77] width 41 height 7
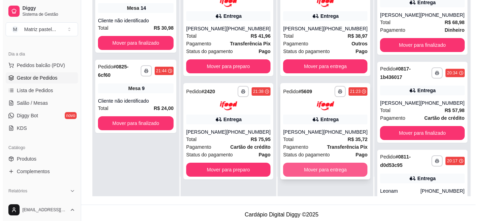
scroll to position [107, 0]
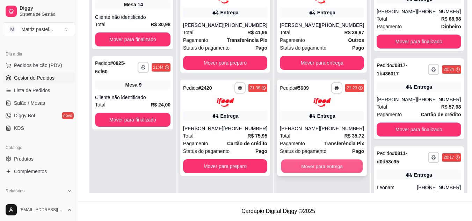
click at [326, 162] on button "Mover para entrega" at bounding box center [323, 167] width 82 height 14
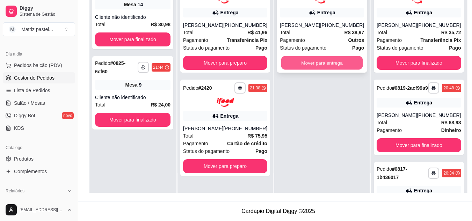
click at [332, 65] on button "Mover para entrega" at bounding box center [323, 63] width 82 height 14
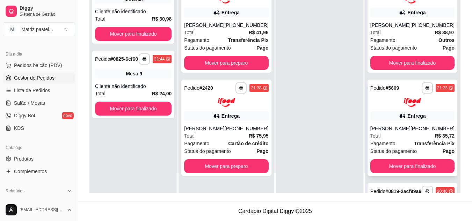
click at [416, 55] on div "**********" at bounding box center [413, 24] width 90 height 97
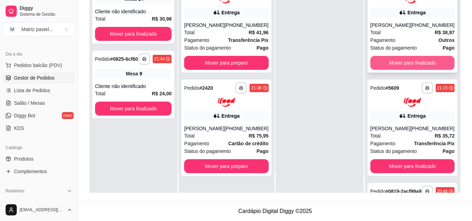
click at [397, 62] on button "Mover para finalizado" at bounding box center [413, 63] width 84 height 14
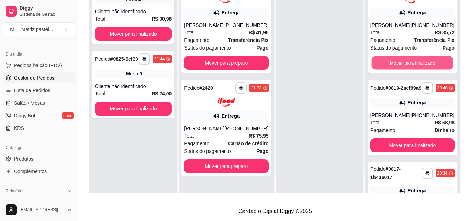
click at [397, 62] on button "Mover para finalizado" at bounding box center [413, 63] width 82 height 14
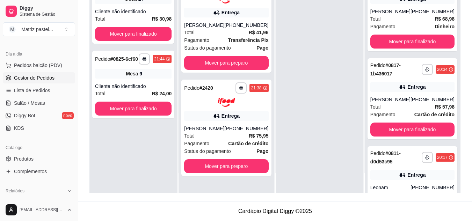
click at [397, 51] on div "**********" at bounding box center [413, 14] width 90 height 76
click at [404, 49] on button "Mover para finalizado" at bounding box center [413, 42] width 84 height 14
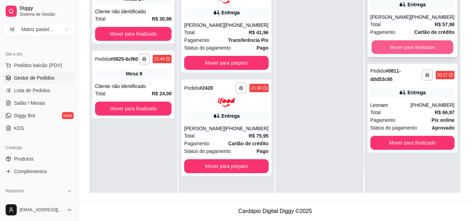
click at [409, 47] on button "Mover para finalizado" at bounding box center [413, 48] width 82 height 14
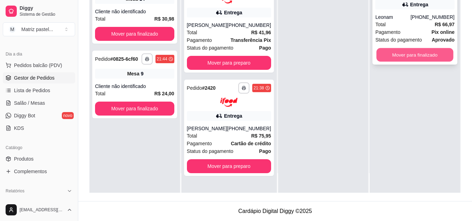
click at [406, 49] on button "Mover para finalizado" at bounding box center [415, 55] width 77 height 14
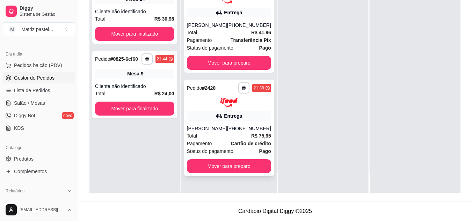
click at [236, 140] on div "Total R$ 75,95" at bounding box center [229, 136] width 84 height 8
click at [259, 23] on div "[PHONE_NUMBER]" at bounding box center [249, 25] width 44 height 7
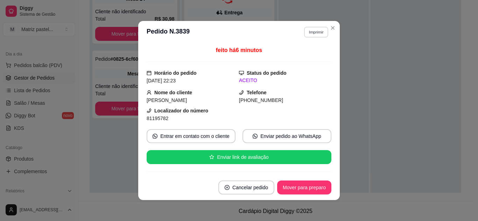
click at [304, 27] on button "Imprimir" at bounding box center [316, 32] width 24 height 11
click at [289, 55] on button "IMPRESSORA" at bounding box center [301, 56] width 51 height 11
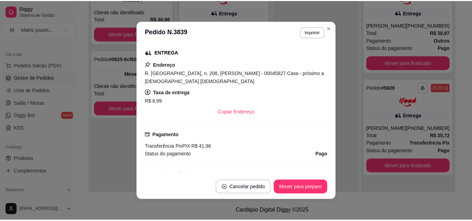
scroll to position [123, 0]
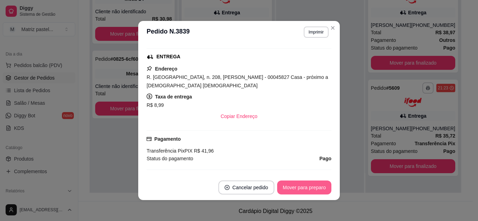
click at [308, 187] on button "Mover para preparo" at bounding box center [304, 188] width 54 height 14
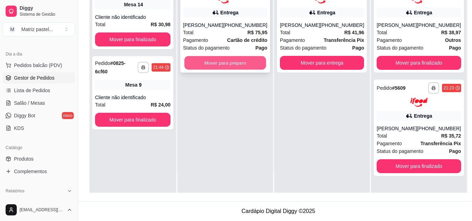
click at [252, 65] on button "Mover para preparo" at bounding box center [226, 63] width 82 height 14
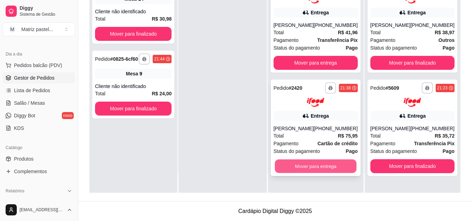
click at [339, 171] on button "Mover para entrega" at bounding box center [316, 167] width 82 height 14
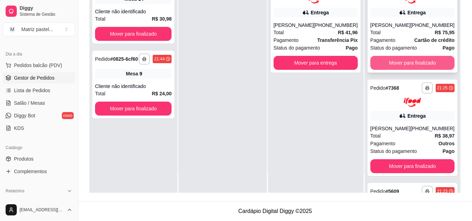
click at [390, 69] on button "Mover para finalizado" at bounding box center [413, 63] width 84 height 14
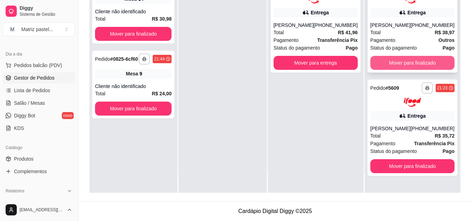
click at [394, 68] on button "Mover para finalizado" at bounding box center [413, 63] width 84 height 14
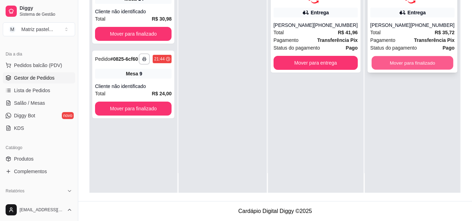
click at [395, 66] on button "Mover para finalizado" at bounding box center [413, 63] width 82 height 14
click at [394, 66] on button "Mover para finalizado" at bounding box center [413, 63] width 84 height 14
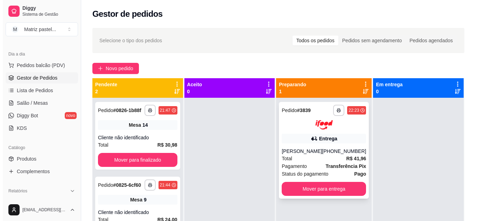
scroll to position [20, 0]
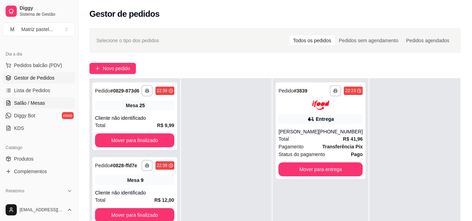
click at [20, 102] on span "Salão / Mesas" at bounding box center [29, 103] width 31 height 7
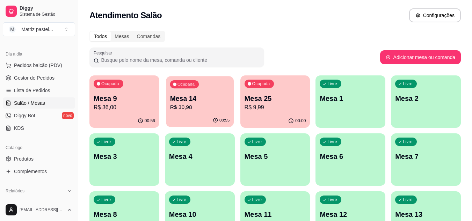
click at [201, 120] on div "00:55" at bounding box center [200, 120] width 68 height 13
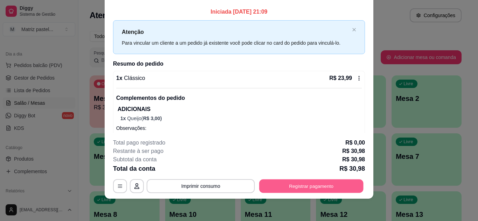
click at [269, 182] on button "Registrar pagamento" at bounding box center [311, 186] width 104 height 14
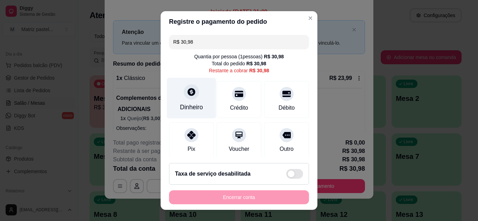
click at [190, 107] on div "Dinheiro" at bounding box center [191, 107] width 23 height 9
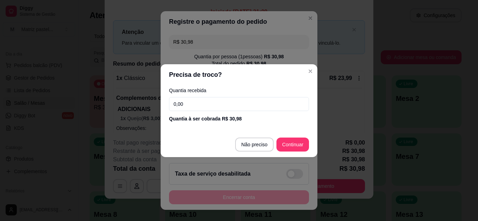
click at [212, 105] on input "0,00" at bounding box center [239, 104] width 140 height 14
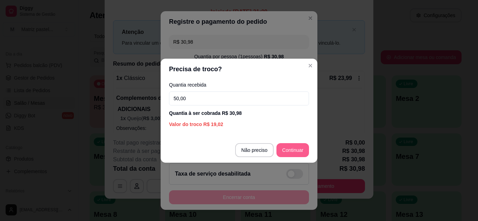
type input "50,00"
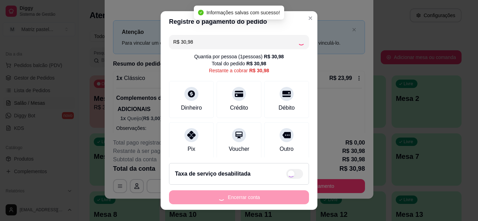
type input "R$ 0,00"
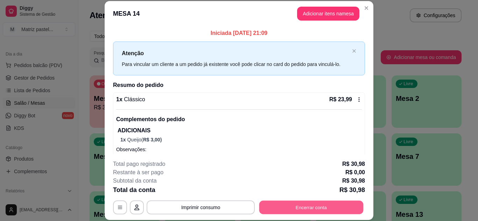
click at [288, 205] on button "Encerrar conta" at bounding box center [311, 208] width 104 height 14
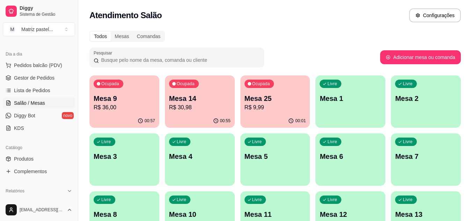
click at [226, 114] on button "Ocupada Mesa 14 R$ 30,98 00:55" at bounding box center [200, 102] width 70 height 52
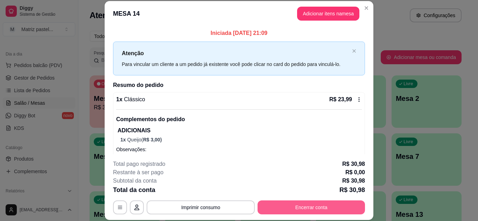
click at [320, 208] on button "Encerrar conta" at bounding box center [310, 208] width 107 height 14
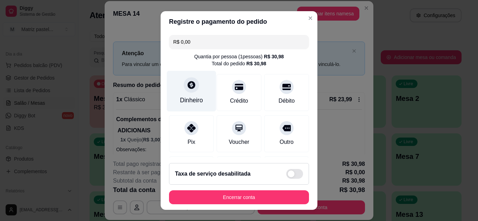
click at [197, 106] on div "Dinheiro" at bounding box center [191, 91] width 49 height 41
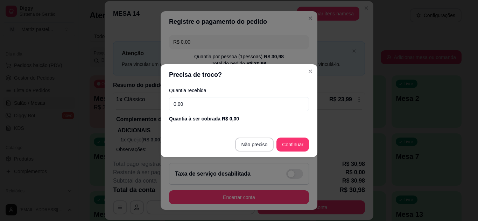
click at [210, 99] on input "0,00" at bounding box center [239, 104] width 140 height 14
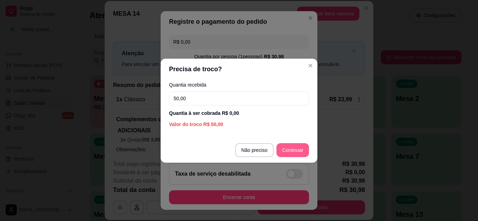
type input "50,00"
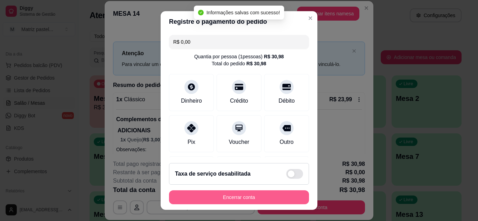
click at [269, 199] on button "Encerrar conta" at bounding box center [239, 198] width 140 height 14
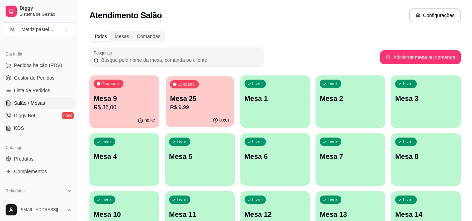
click at [181, 109] on p "R$ 9,99" at bounding box center [200, 108] width 60 height 8
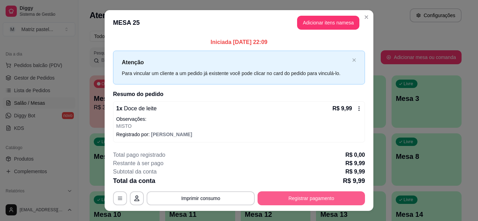
click at [312, 194] on button "Registrar pagamento" at bounding box center [310, 199] width 107 height 14
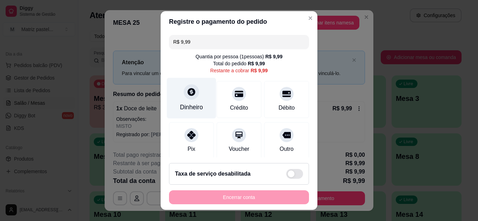
click at [194, 104] on div "Dinheiro" at bounding box center [191, 107] width 23 height 9
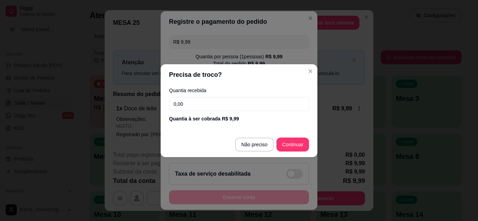
click at [207, 101] on input "0,00" at bounding box center [239, 104] width 140 height 14
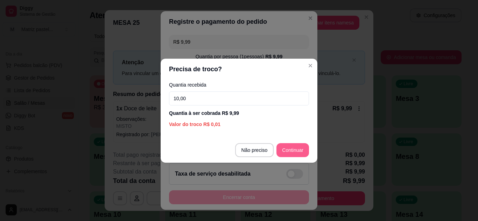
type input "10,00"
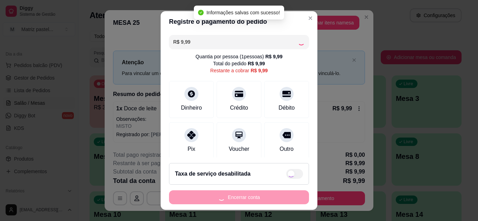
type input "R$ 0,00"
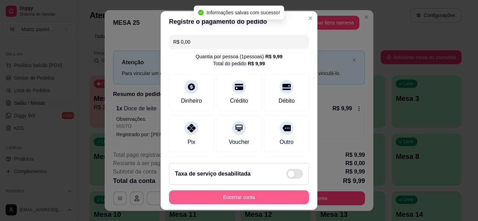
click at [266, 196] on button "Encerrar conta" at bounding box center [239, 198] width 140 height 14
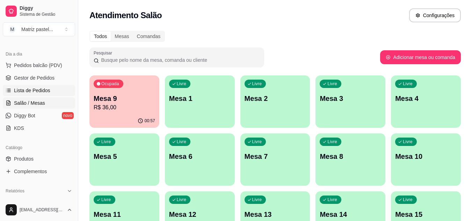
click at [33, 93] on span "Lista de Pedidos" at bounding box center [32, 90] width 36 height 7
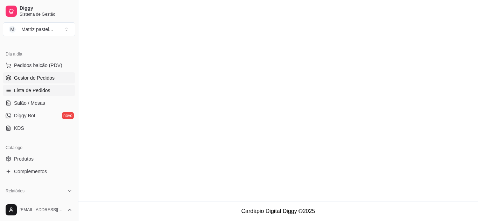
click at [35, 76] on span "Gestor de Pedidos" at bounding box center [34, 77] width 41 height 7
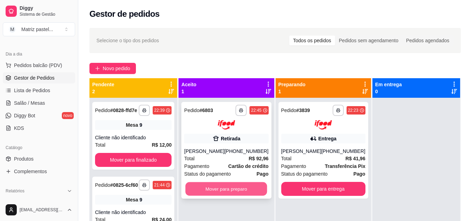
click at [255, 183] on button "Mover para preparo" at bounding box center [227, 189] width 82 height 14
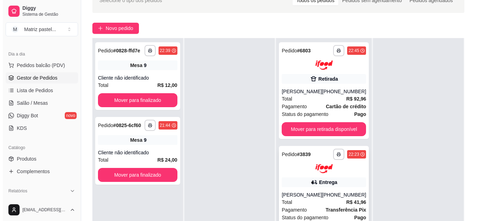
scroll to position [105, 0]
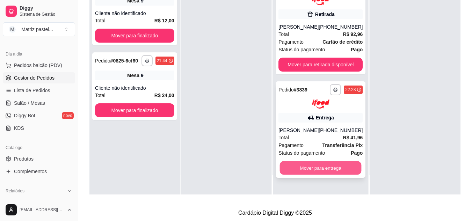
click at [322, 170] on button "Mover para entrega" at bounding box center [321, 169] width 82 height 14
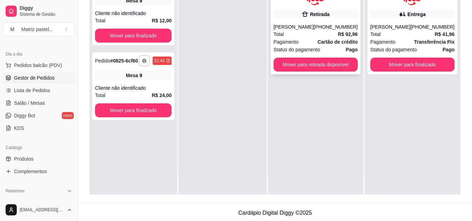
click at [303, 30] on div "[PERSON_NAME]" at bounding box center [294, 26] width 40 height 7
click at [422, 40] on strong "Transferência Pix" at bounding box center [434, 42] width 41 height 6
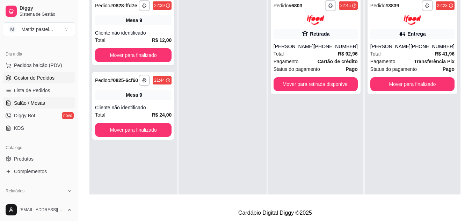
click at [41, 102] on span "Salão / Mesas" at bounding box center [29, 103] width 31 height 7
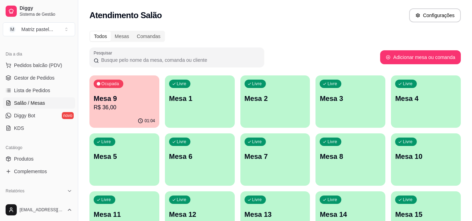
click at [140, 118] on div "01:04" at bounding box center [125, 121] width 70 height 14
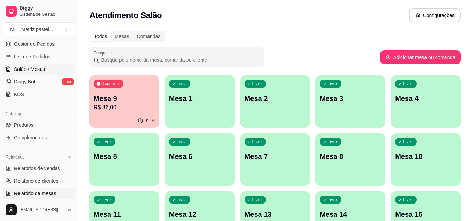
scroll to position [175, 0]
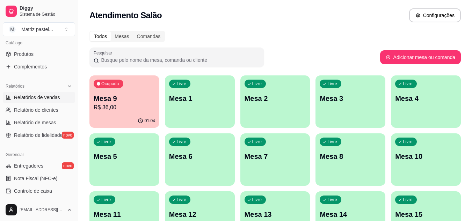
click at [33, 99] on span "Relatórios de vendas" at bounding box center [37, 97] width 46 height 7
select select "ALL"
select select "0"
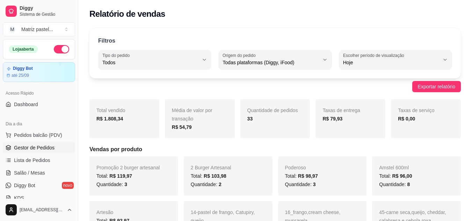
click at [45, 146] on span "Gestor de Pedidos" at bounding box center [34, 147] width 41 height 7
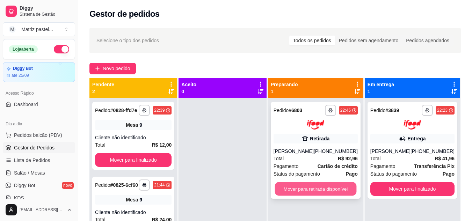
click at [341, 196] on button "Mover para retirada disponível" at bounding box center [316, 189] width 82 height 14
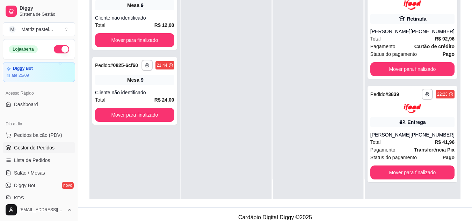
scroll to position [105, 0]
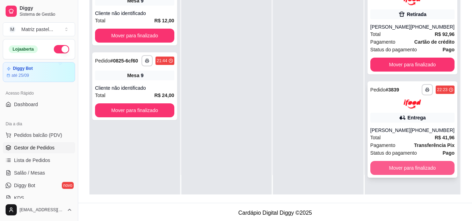
click at [422, 169] on button "Mover para finalizado" at bounding box center [413, 168] width 84 height 14
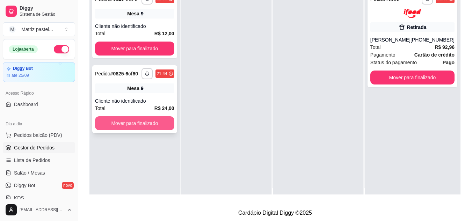
scroll to position [0, 0]
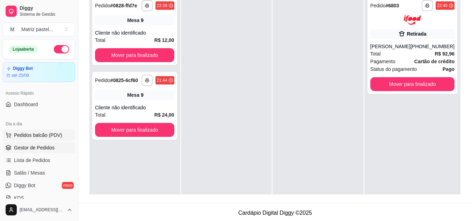
click at [42, 132] on span "Pedidos balcão (PDV)" at bounding box center [38, 135] width 48 height 7
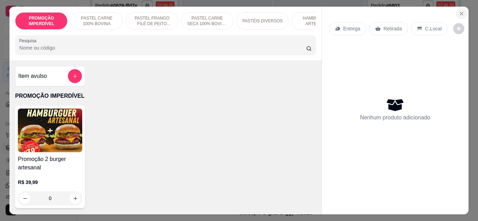
click at [459, 13] on icon "Close" at bounding box center [461, 14] width 6 height 6
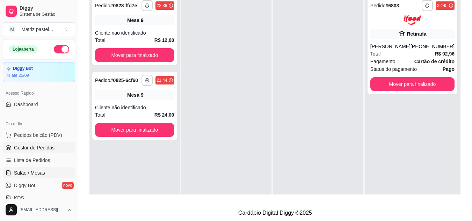
click at [50, 171] on link "Salão / Mesas" at bounding box center [39, 173] width 72 height 11
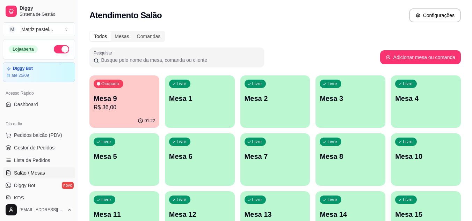
click at [141, 102] on p "Mesa 9" at bounding box center [125, 99] width 62 height 10
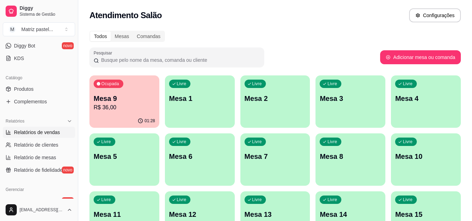
click at [56, 132] on span "Relatórios de vendas" at bounding box center [37, 132] width 46 height 7
select select "ALL"
select select "0"
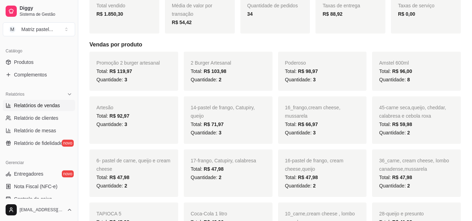
scroll to position [280, 0]
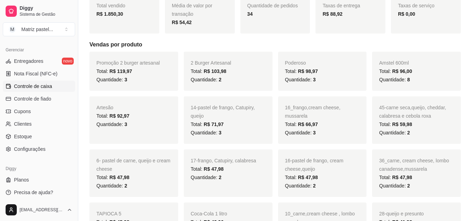
click at [45, 87] on span "Controle de caixa" at bounding box center [33, 86] width 38 height 7
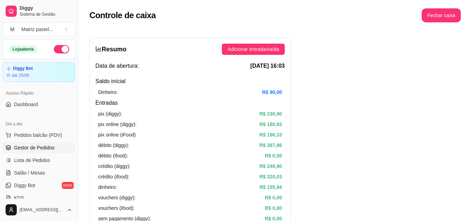
click at [37, 148] on span "Gestor de Pedidos" at bounding box center [34, 147] width 41 height 7
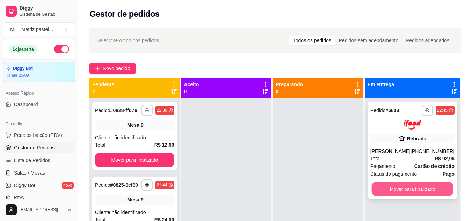
click at [411, 186] on button "Mover para finalizado" at bounding box center [413, 189] width 82 height 14
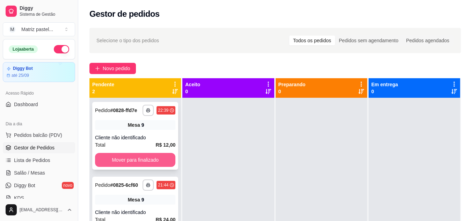
click at [134, 164] on button "Mover para finalizado" at bounding box center [135, 160] width 80 height 14
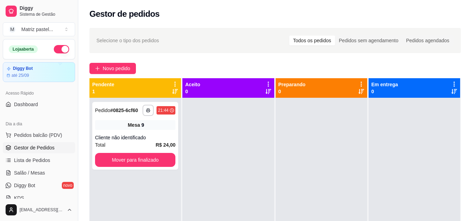
scroll to position [20, 0]
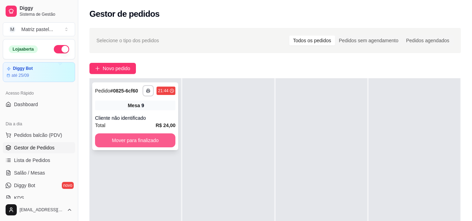
click at [147, 142] on button "Mover para finalizado" at bounding box center [135, 141] width 80 height 14
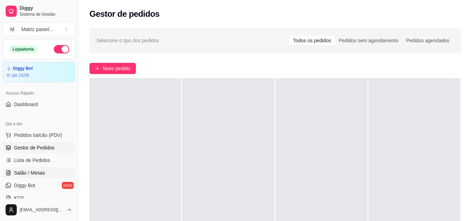
click at [36, 173] on span "Salão / Mesas" at bounding box center [29, 173] width 31 height 7
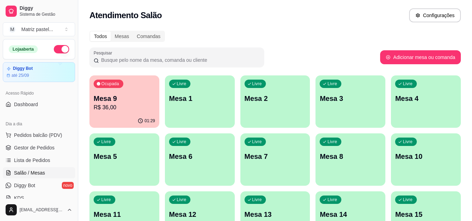
click at [137, 100] on p "Mesa 9" at bounding box center [125, 99] width 62 height 10
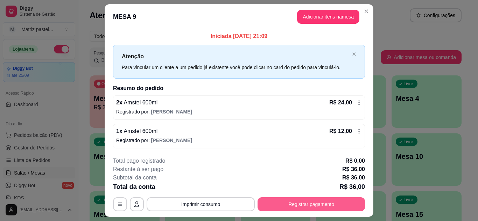
click at [297, 201] on button "Registrar pagamento" at bounding box center [310, 205] width 107 height 14
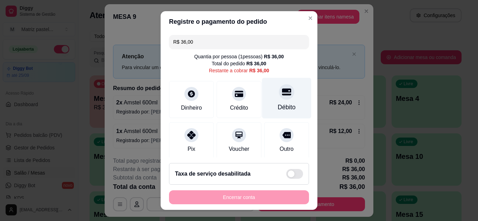
click at [282, 96] on icon at bounding box center [286, 91] width 9 height 9
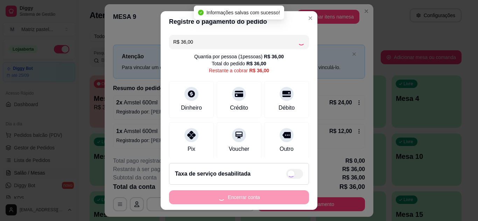
type input "R$ 0,00"
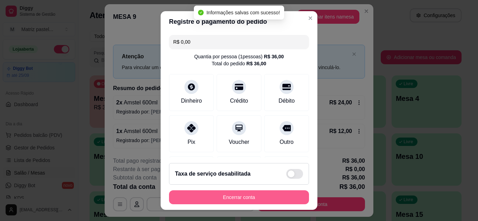
click at [248, 196] on button "Encerrar conta" at bounding box center [239, 198] width 140 height 14
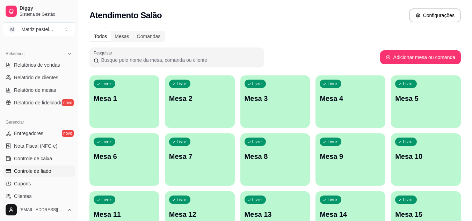
scroll to position [210, 0]
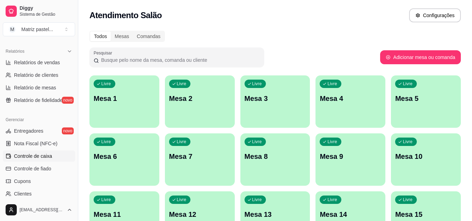
click at [36, 158] on span "Controle de caixa" at bounding box center [33, 156] width 38 height 7
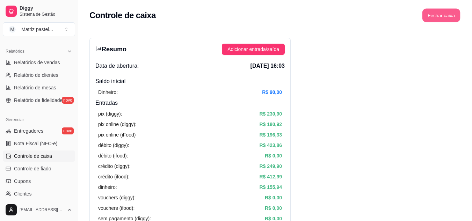
click at [447, 16] on button "Fechar caixa" at bounding box center [442, 16] width 38 height 14
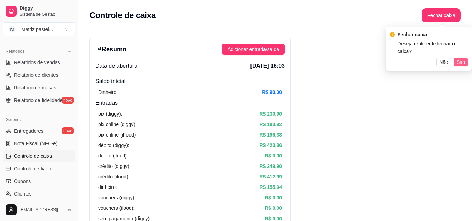
click at [460, 58] on span "Sim" at bounding box center [461, 62] width 8 height 8
